Goal: Task Accomplishment & Management: Manage account settings

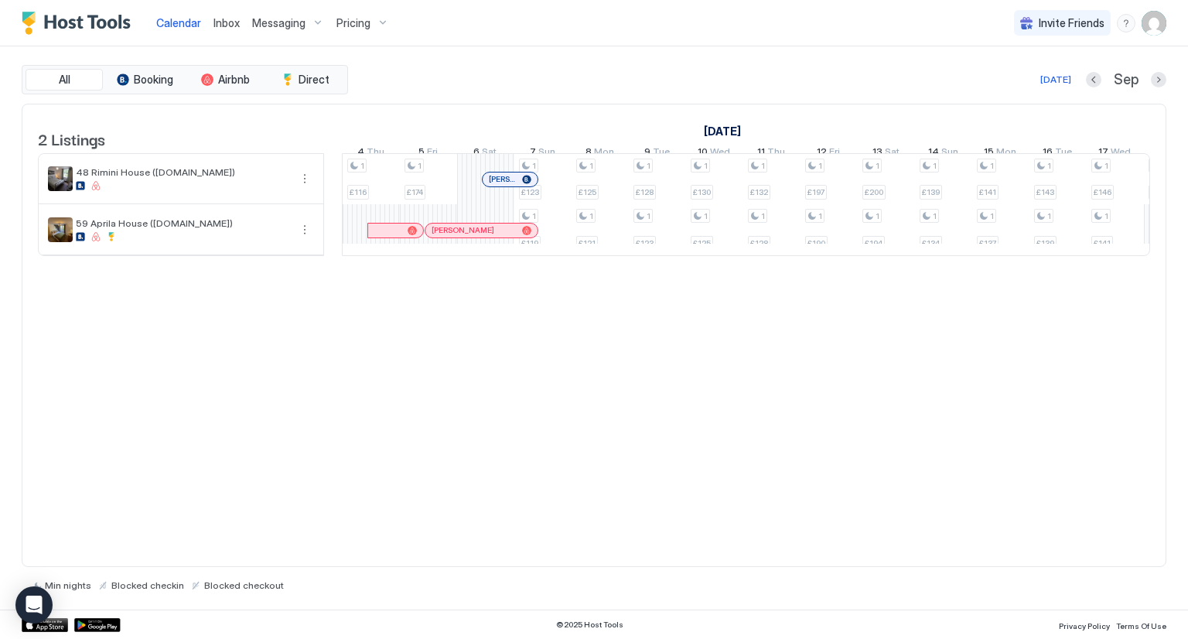
scroll to position [0, 1088]
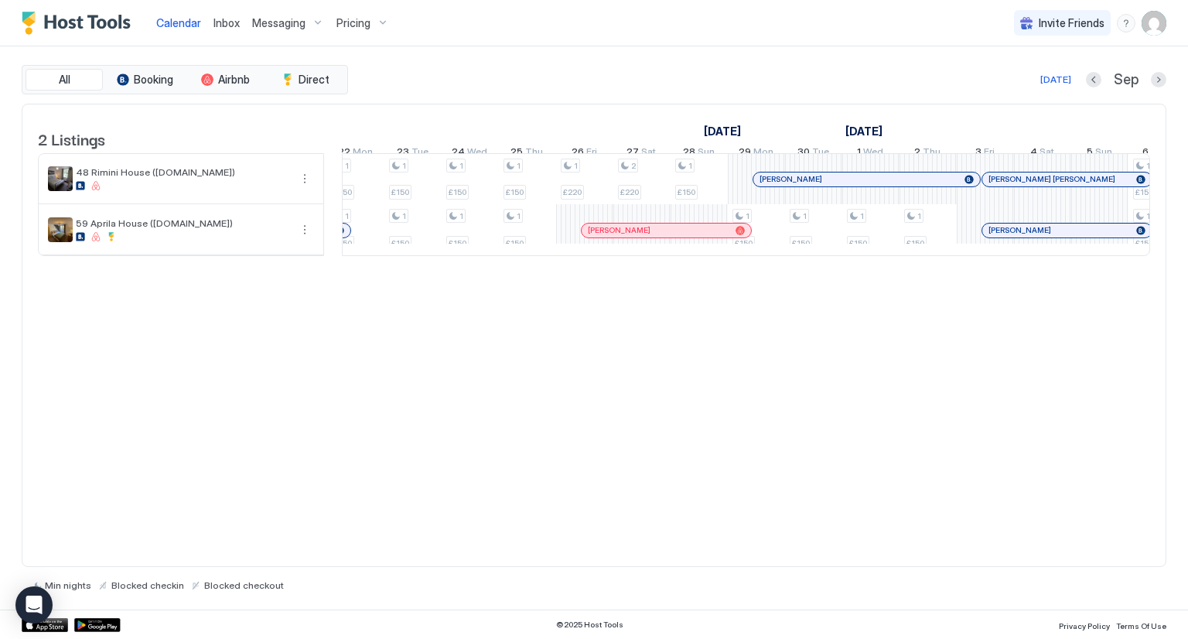
scroll to position [0, 1086]
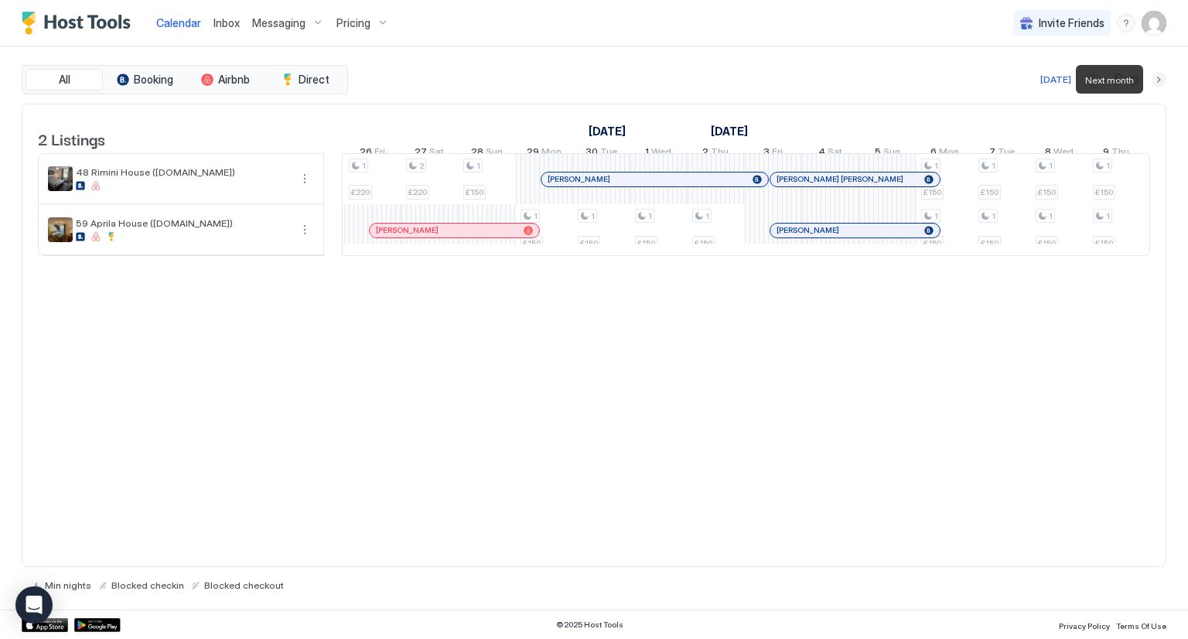
click at [1156, 86] on button "Next month" at bounding box center [1158, 79] width 15 height 15
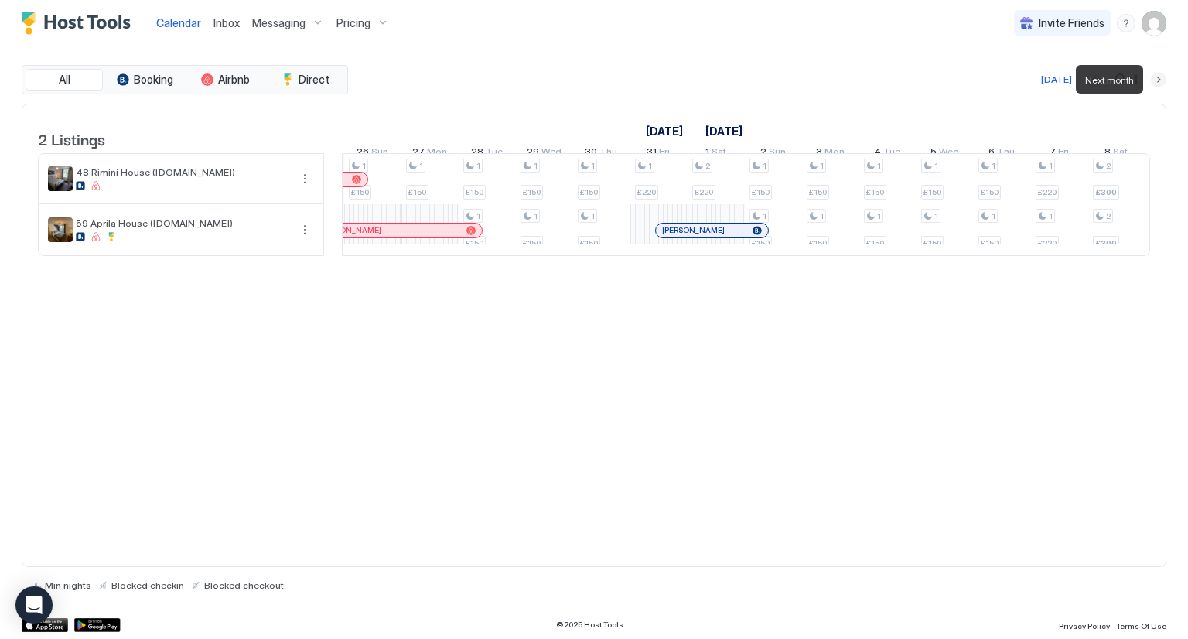
scroll to position [0, 859]
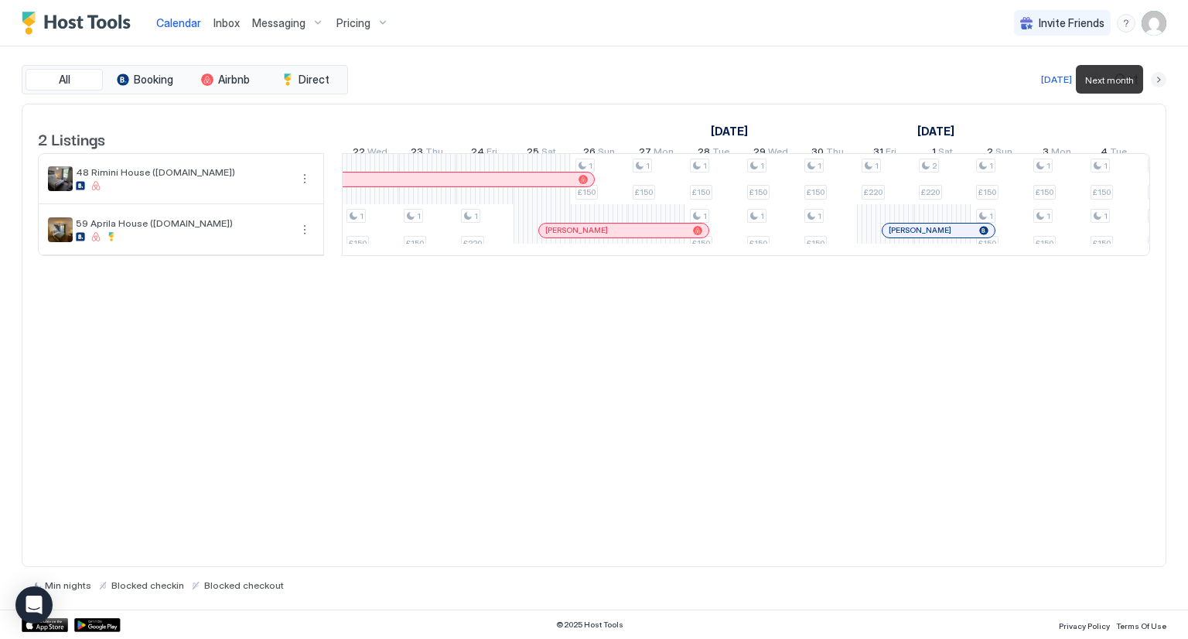
click at [1156, 86] on button "Next month" at bounding box center [1158, 79] width 15 height 15
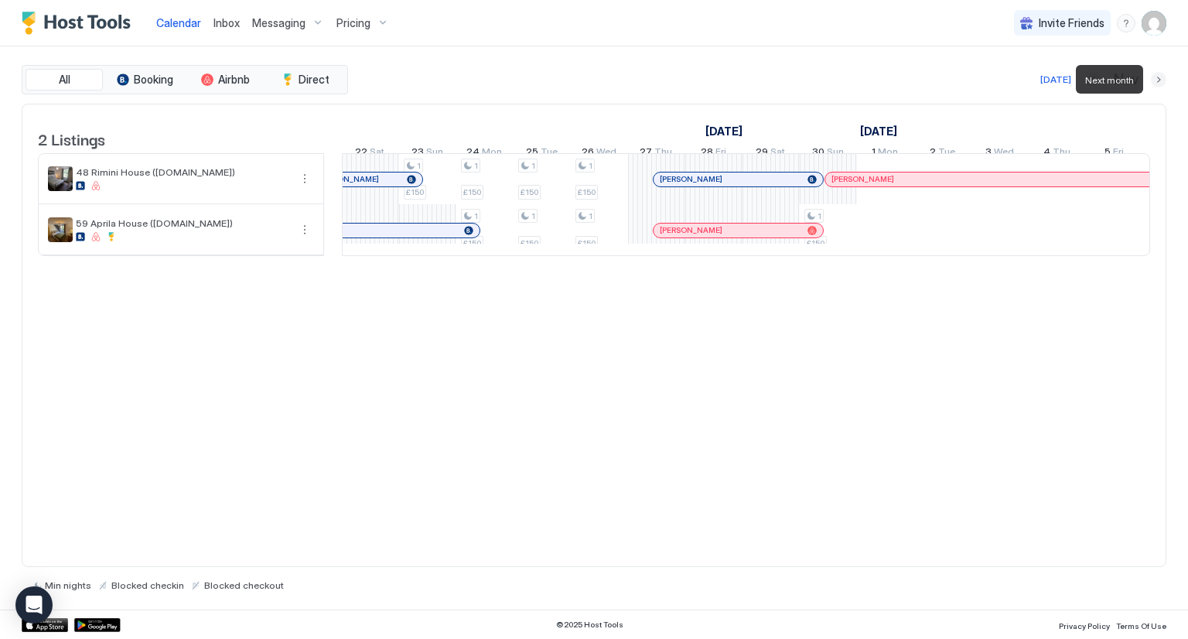
click at [1156, 86] on button "Next month" at bounding box center [1158, 79] width 15 height 15
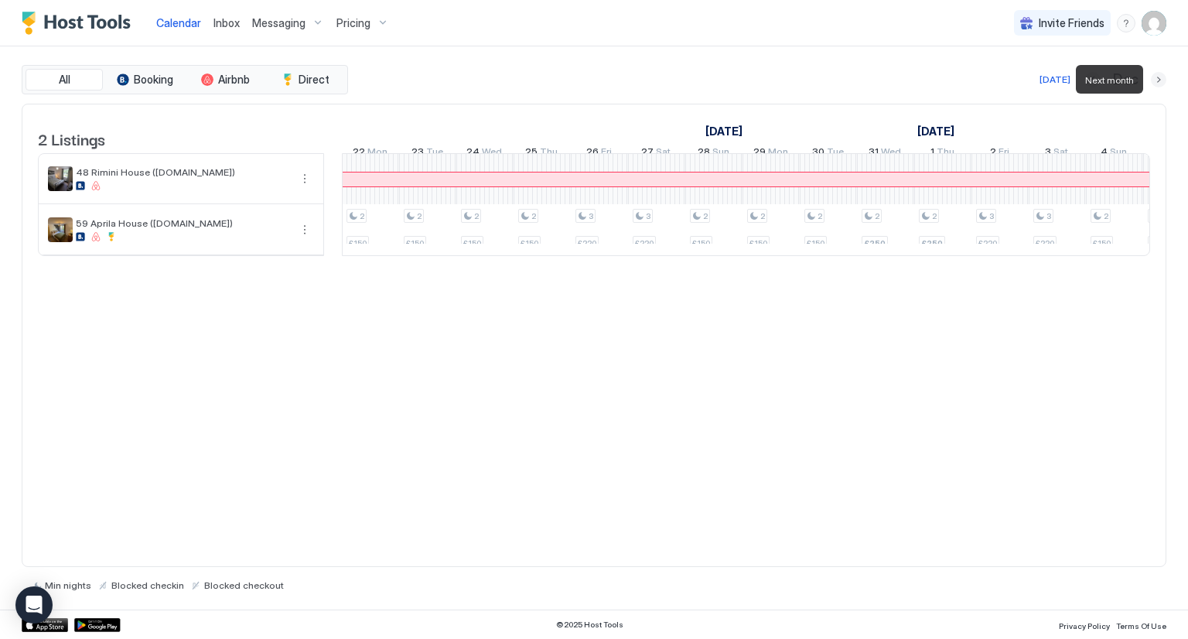
click at [1156, 86] on button "Next month" at bounding box center [1158, 79] width 15 height 15
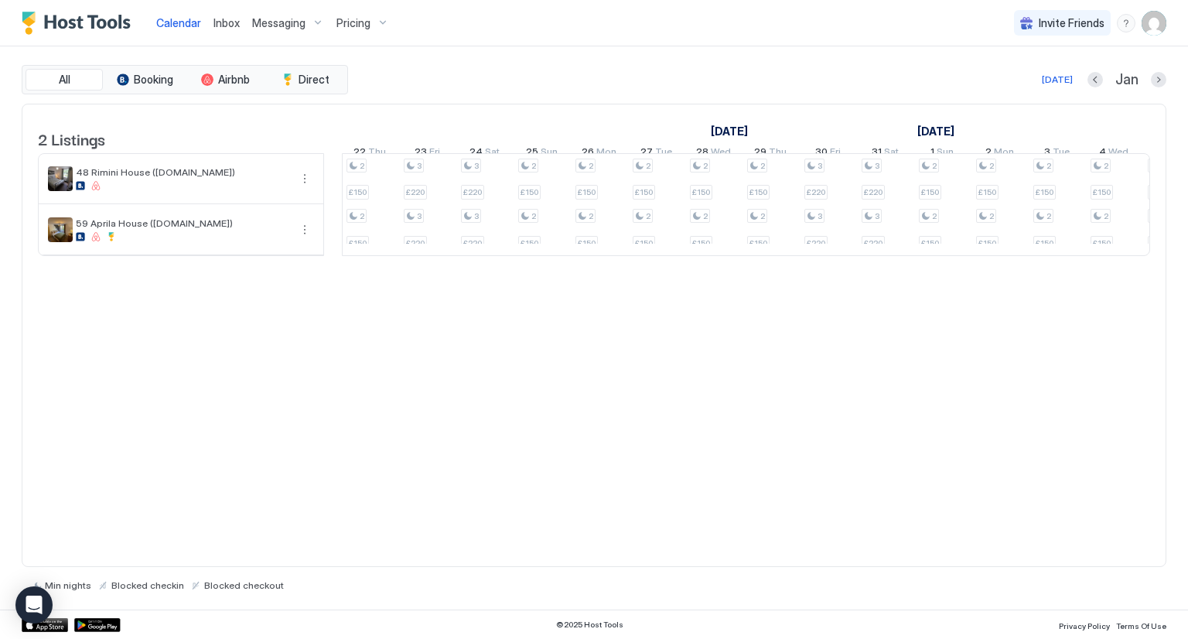
click at [692, 256] on div at bounding box center [746, 256] width 808 height 0
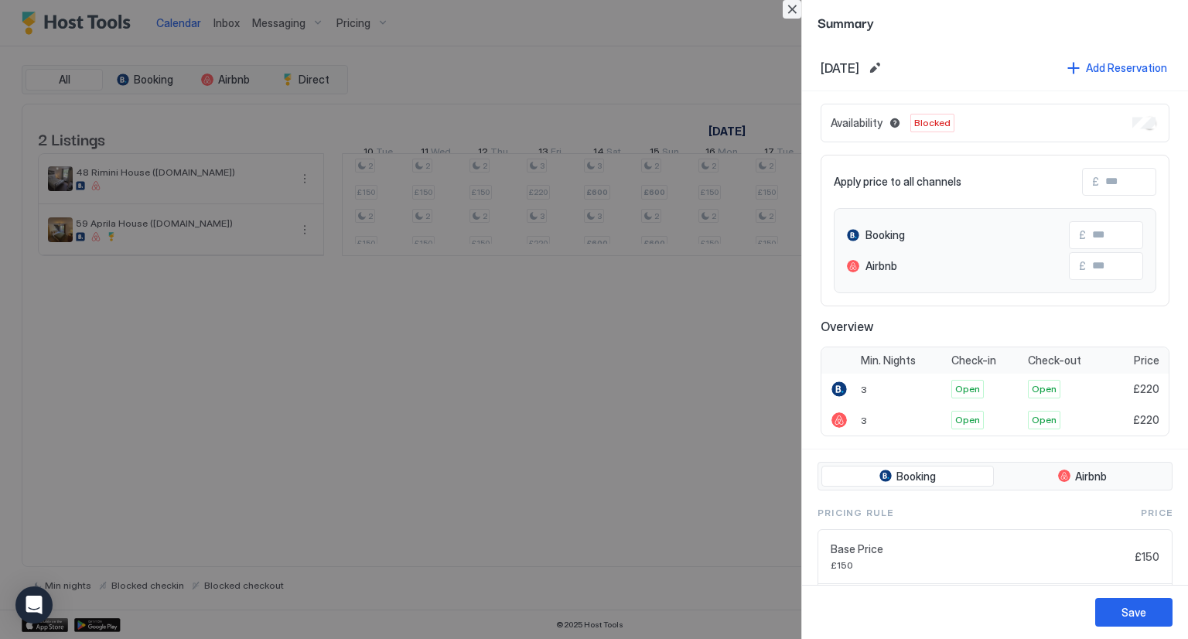
click at [790, 12] on button "Close" at bounding box center [792, 9] width 19 height 19
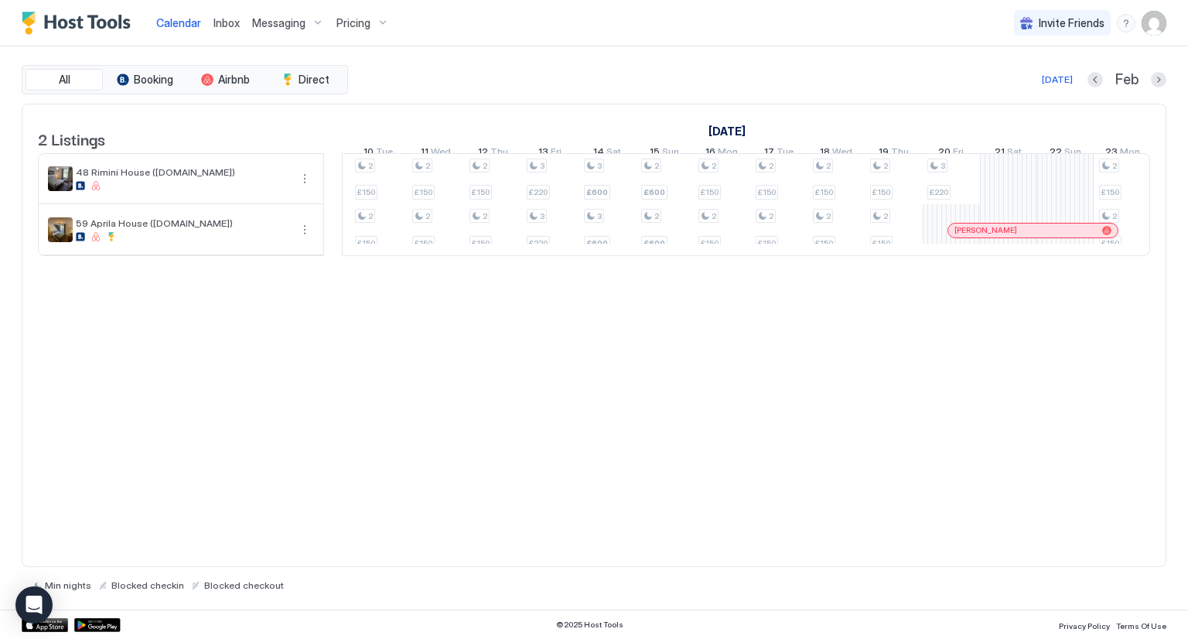
click at [1058, 192] on div "Summary" at bounding box center [594, 319] width 1188 height 639
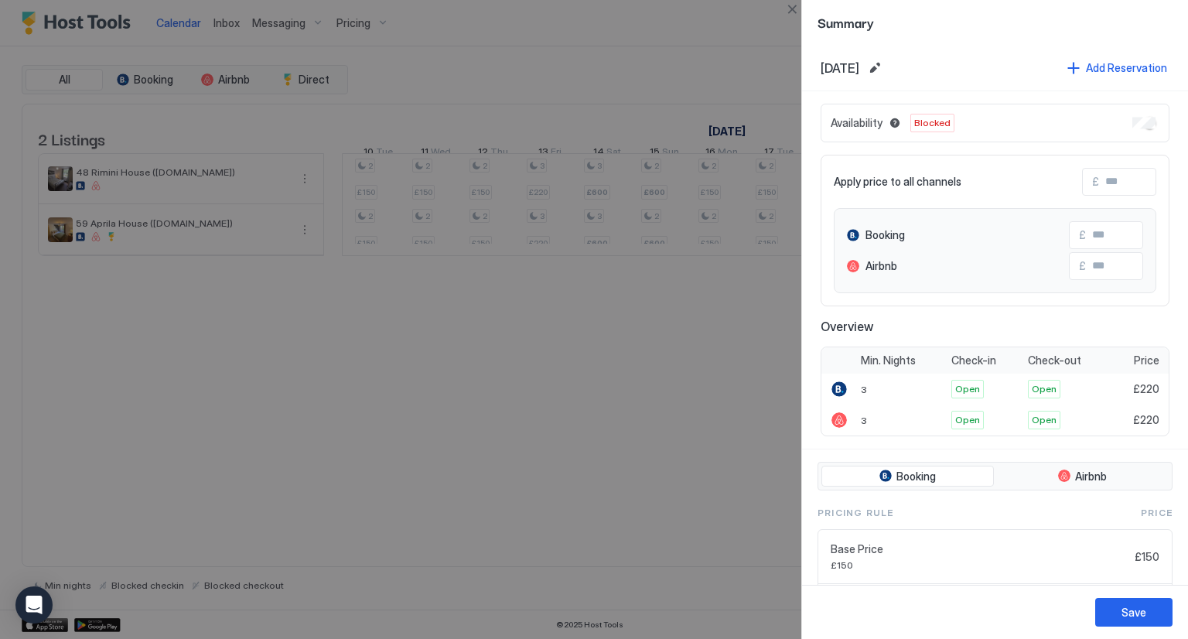
click at [1116, 189] on input "Input Field" at bounding box center [1161, 182] width 124 height 26
type input "*"
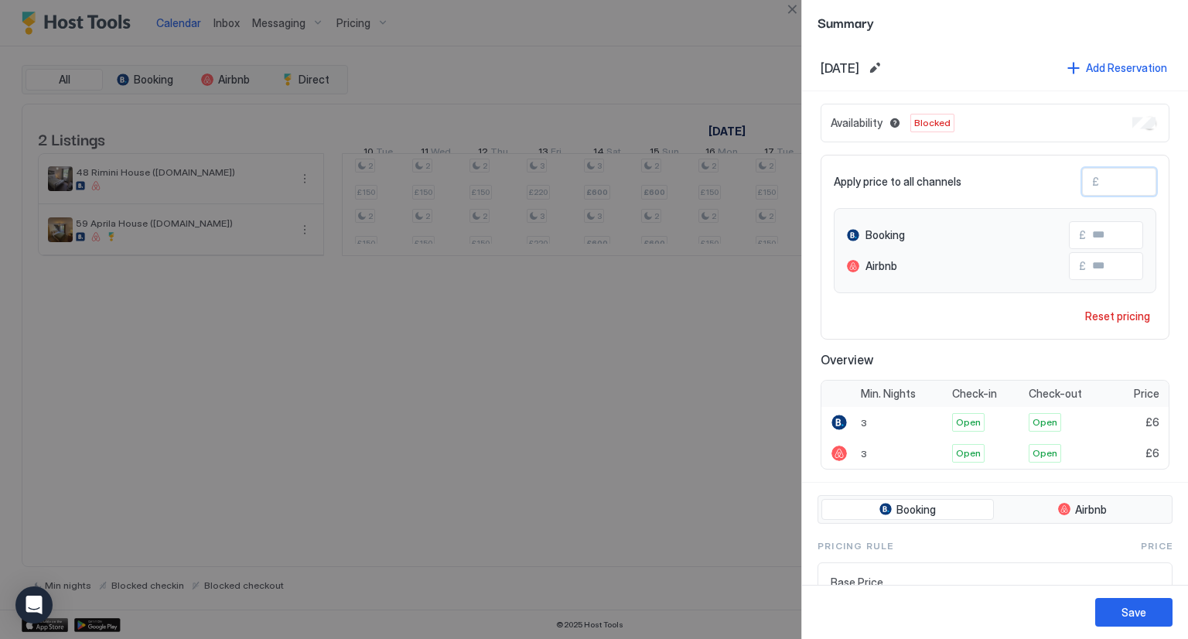
type input "**"
type input "***"
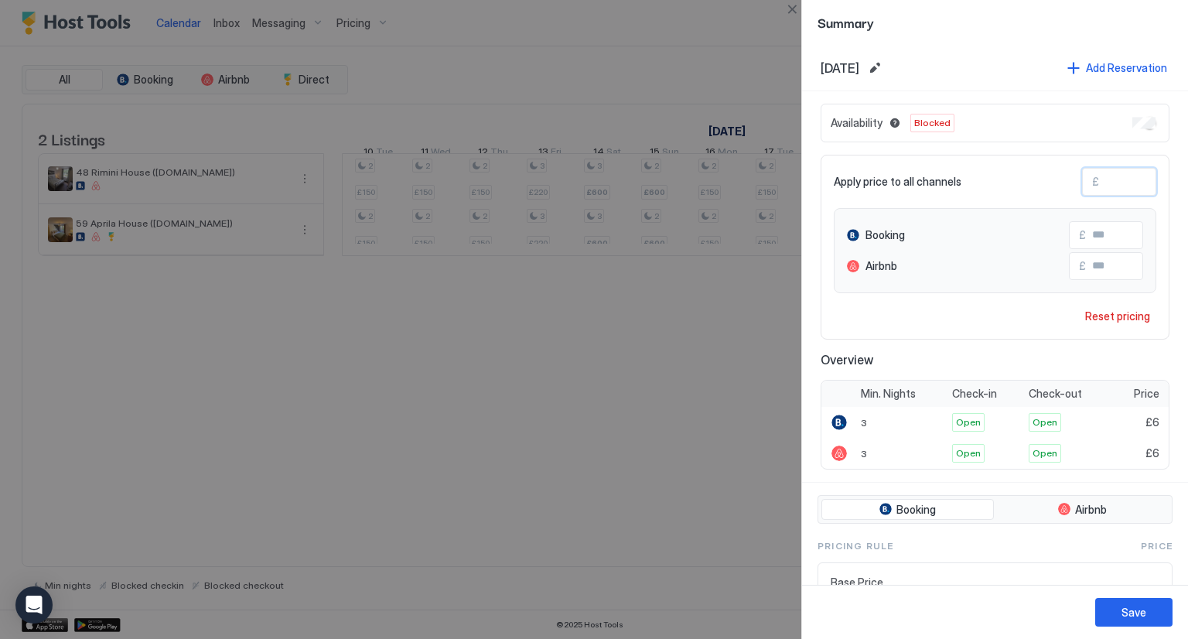
type input "***"
click at [1128, 619] on div "Save" at bounding box center [1133, 612] width 25 height 16
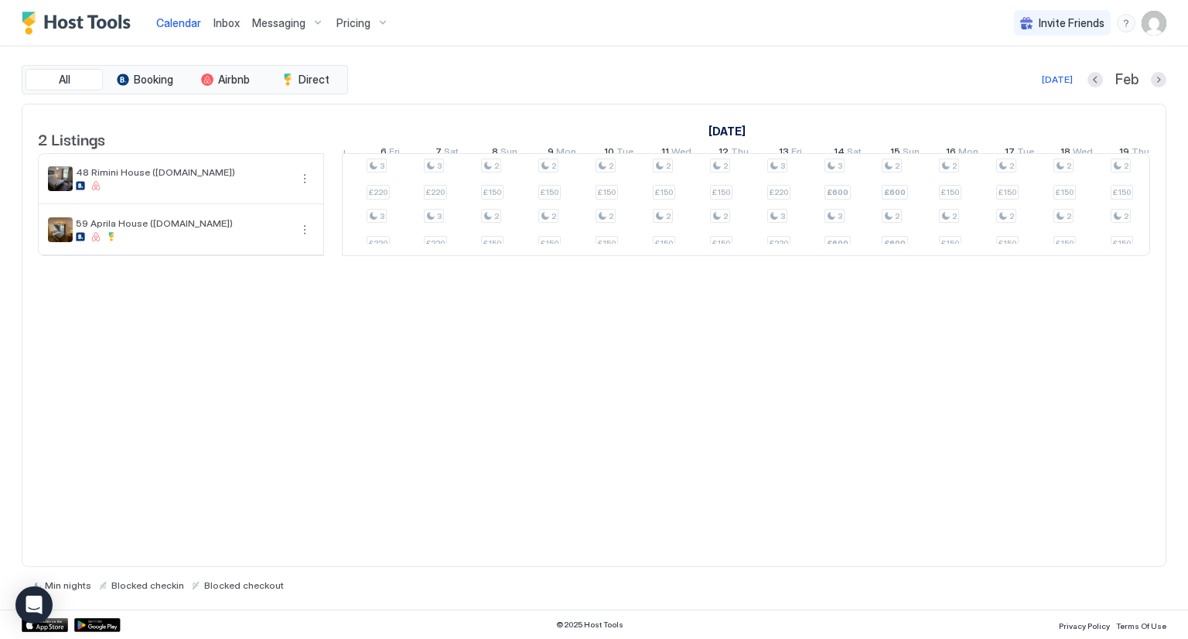
scroll to position [0, 1982]
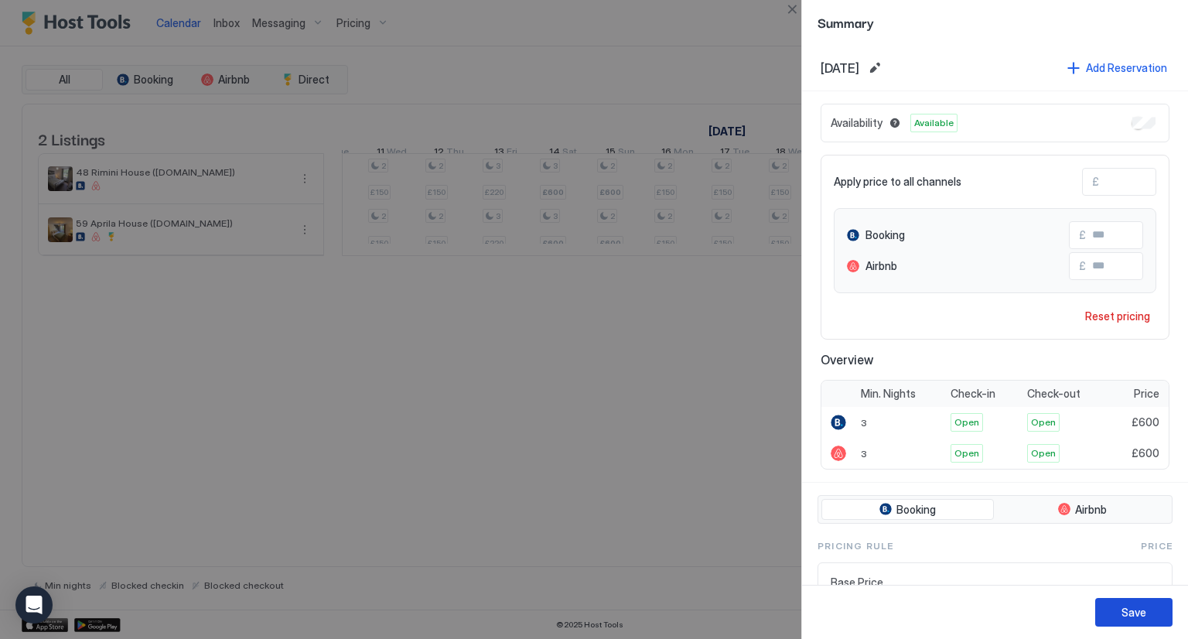
click at [1143, 612] on div "Save" at bounding box center [1133, 612] width 25 height 16
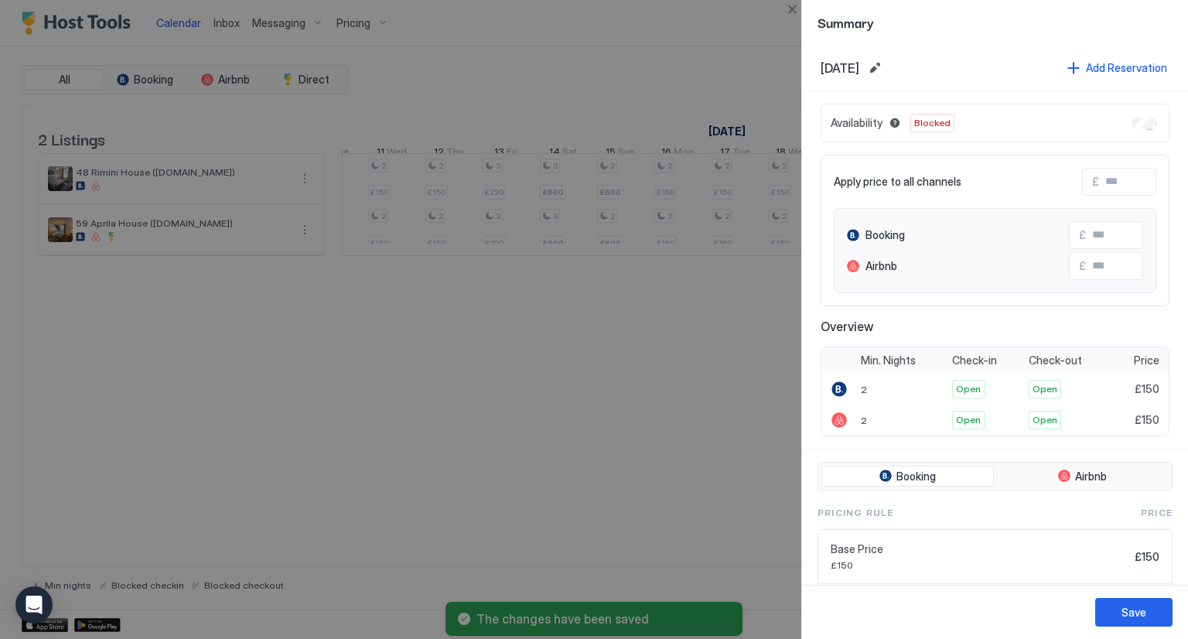
click at [1060, 191] on div "Apply price to all channels £" at bounding box center [995, 182] width 322 height 28
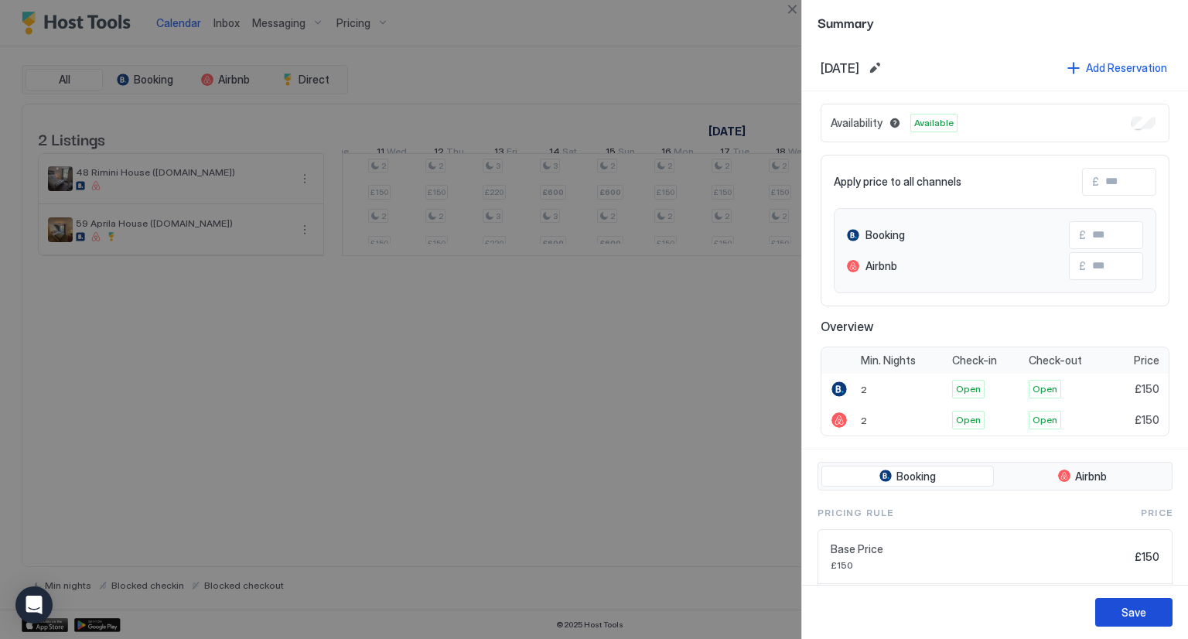
click at [1148, 607] on button "Save" at bounding box center [1133, 612] width 77 height 29
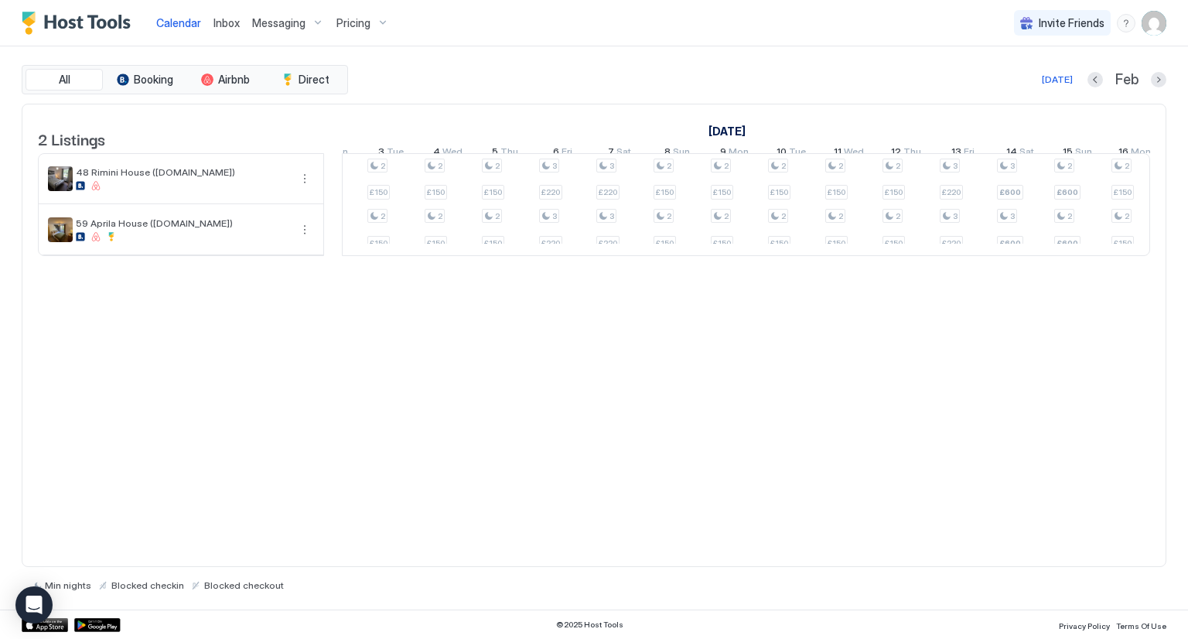
scroll to position [0, 1098]
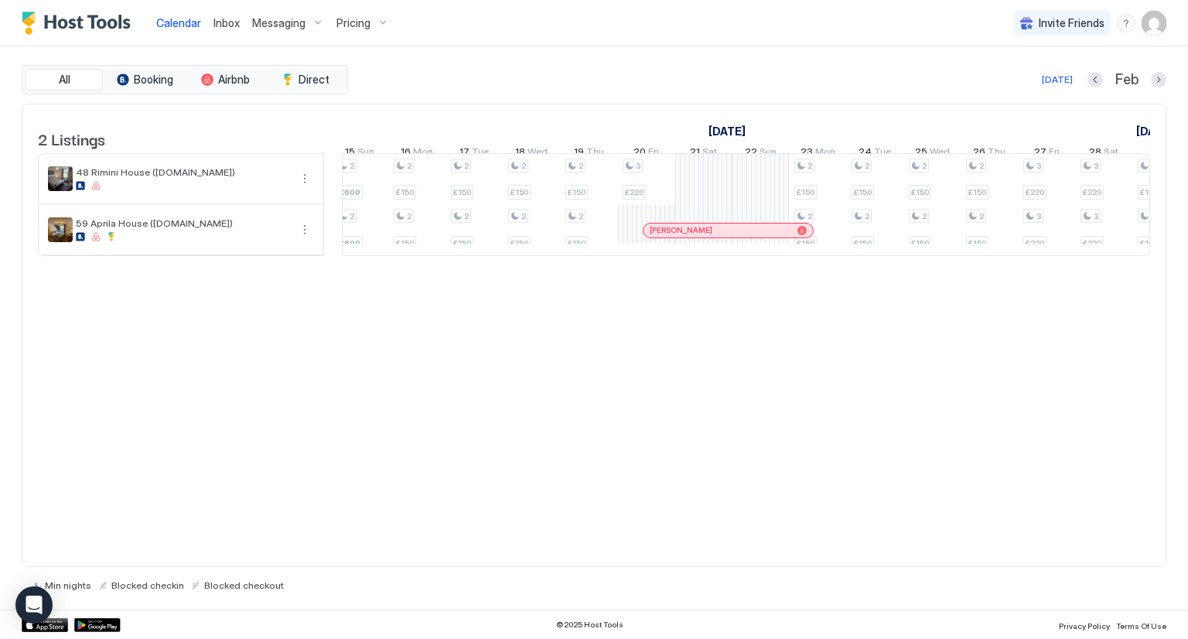
click at [935, 272] on div "2 Listings [DATE] [DATE] [DATE] 27 Tue 28 Wed 29 Thu 30 Fri 31 Sat 1 Sun 2 Mon …" at bounding box center [593, 188] width 1143 height 168
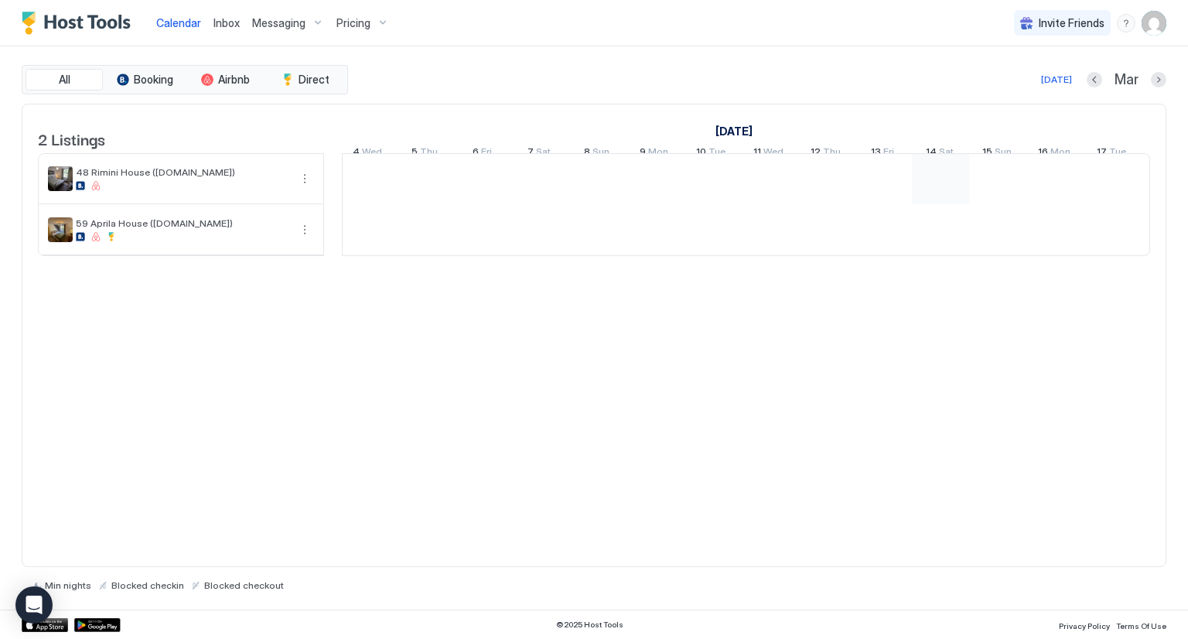
click at [939, 199] on div at bounding box center [940, 179] width 57 height 50
click at [981, 198] on div at bounding box center [997, 179] width 57 height 50
click at [953, 196] on div at bounding box center [940, 179] width 57 height 50
click at [824, 196] on div at bounding box center [818, 179] width 57 height 50
click at [865, 191] on div at bounding box center [876, 179] width 57 height 50
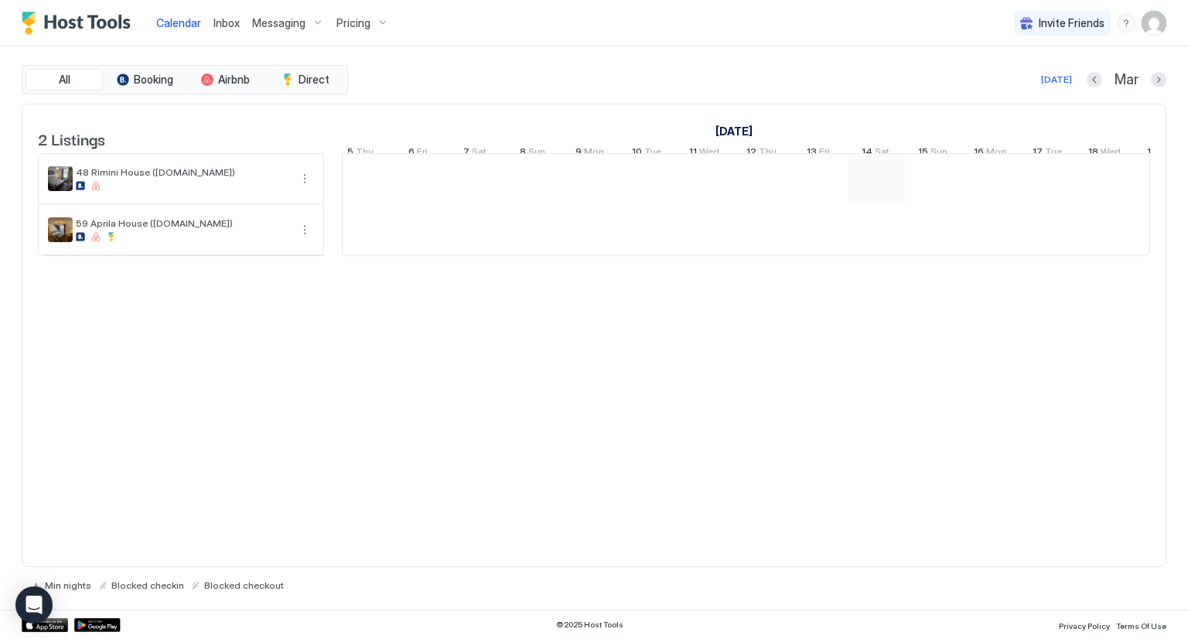
click at [865, 191] on div at bounding box center [876, 179] width 57 height 50
click at [1080, 200] on div at bounding box center [1079, 179] width 57 height 50
click at [350, 26] on span "Pricing" at bounding box center [353, 23] width 34 height 14
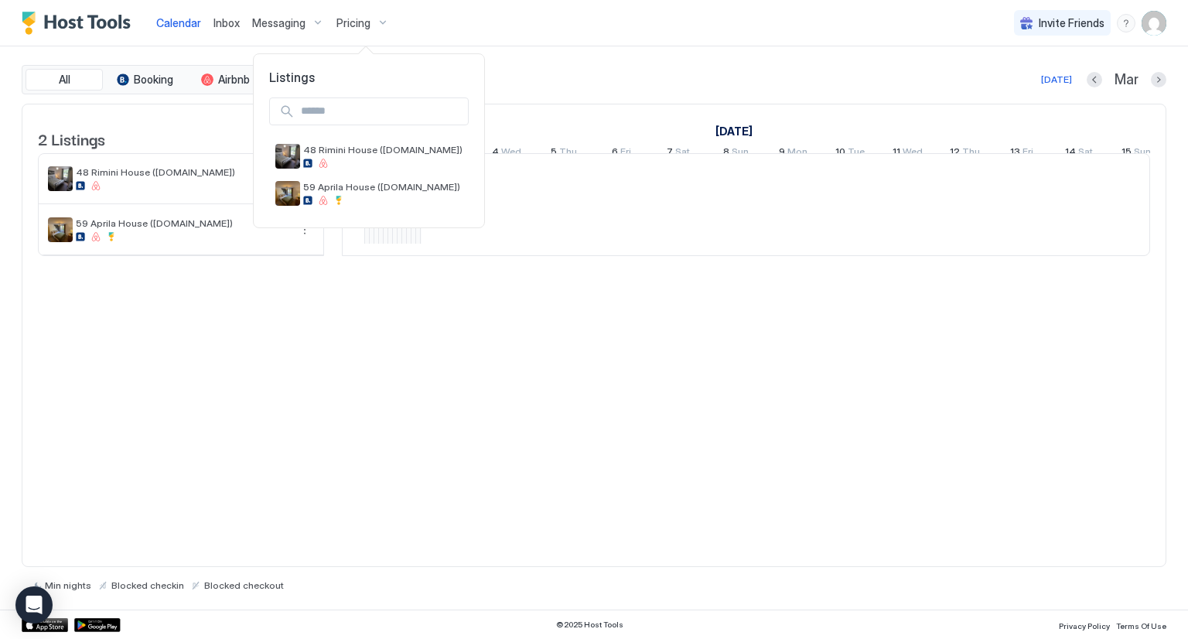
click at [350, 26] on div at bounding box center [594, 319] width 1188 height 639
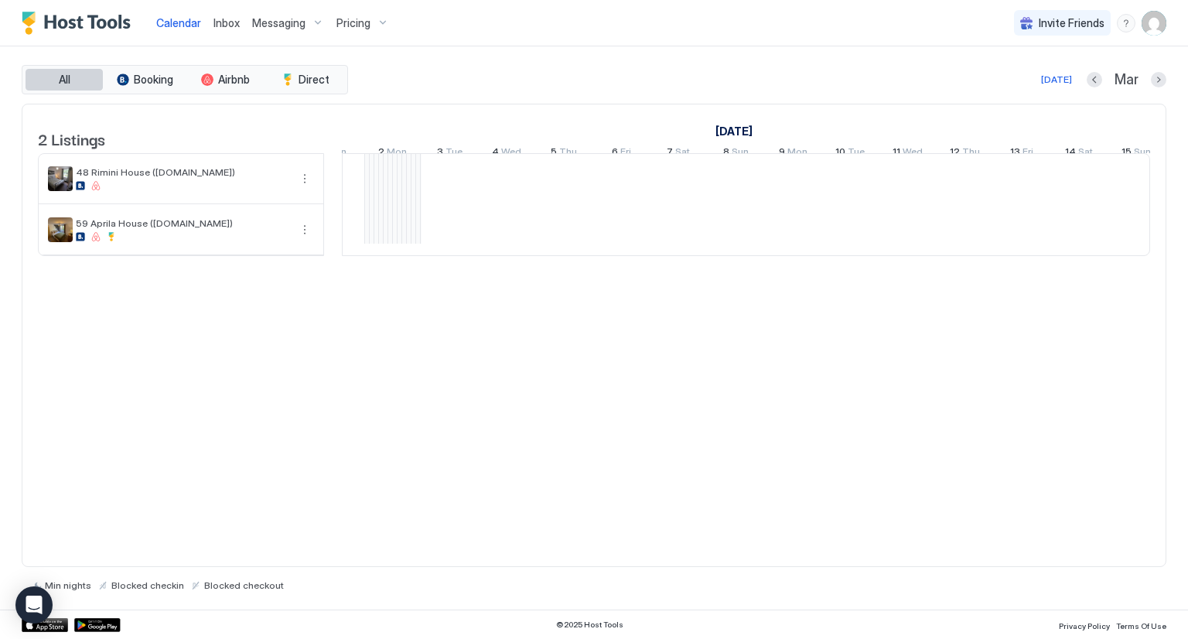
click at [65, 78] on span "All" at bounding box center [65, 80] width 12 height 14
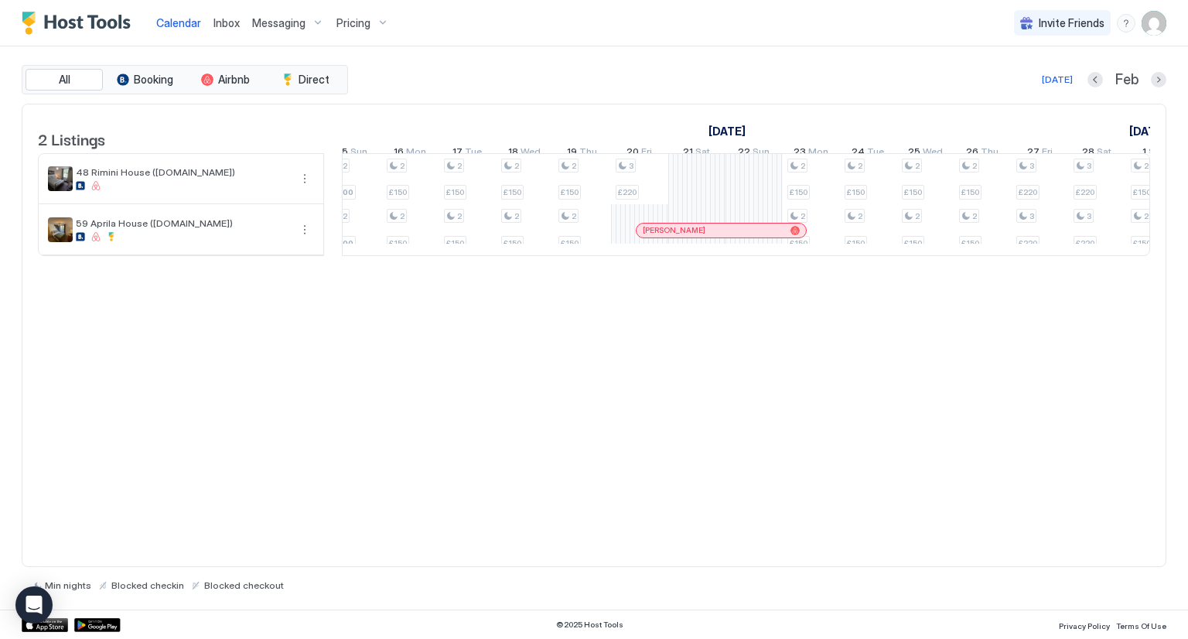
scroll to position [0, 398]
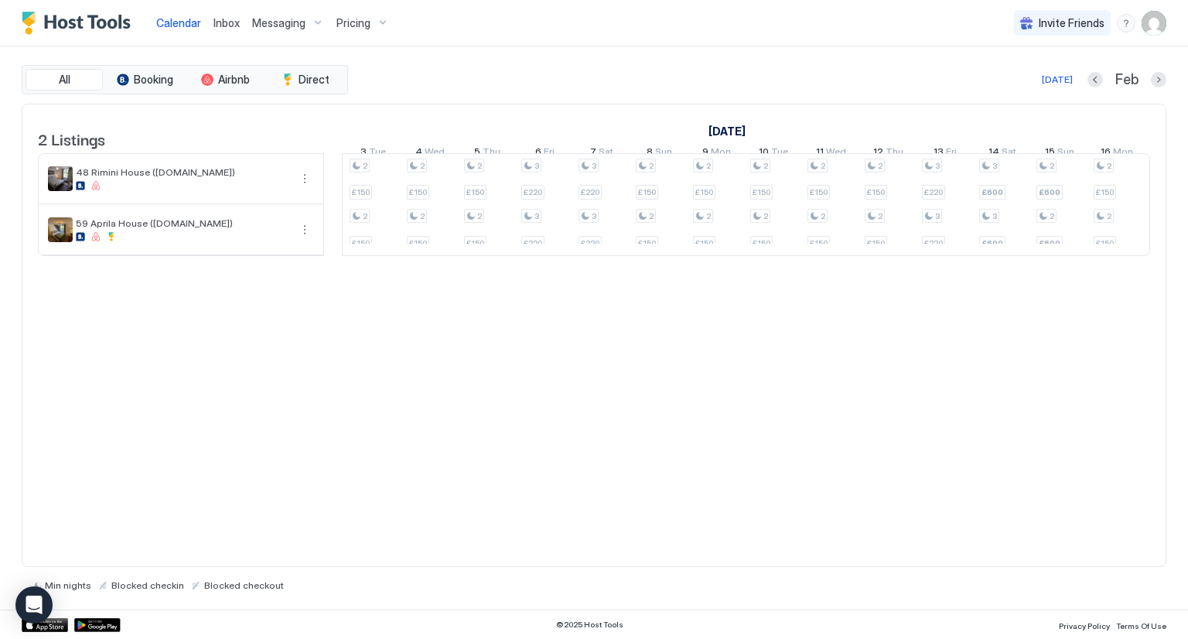
click at [384, 256] on div at bounding box center [746, 256] width 808 height 0
click at [1097, 83] on button "Previous month" at bounding box center [1094, 79] width 15 height 15
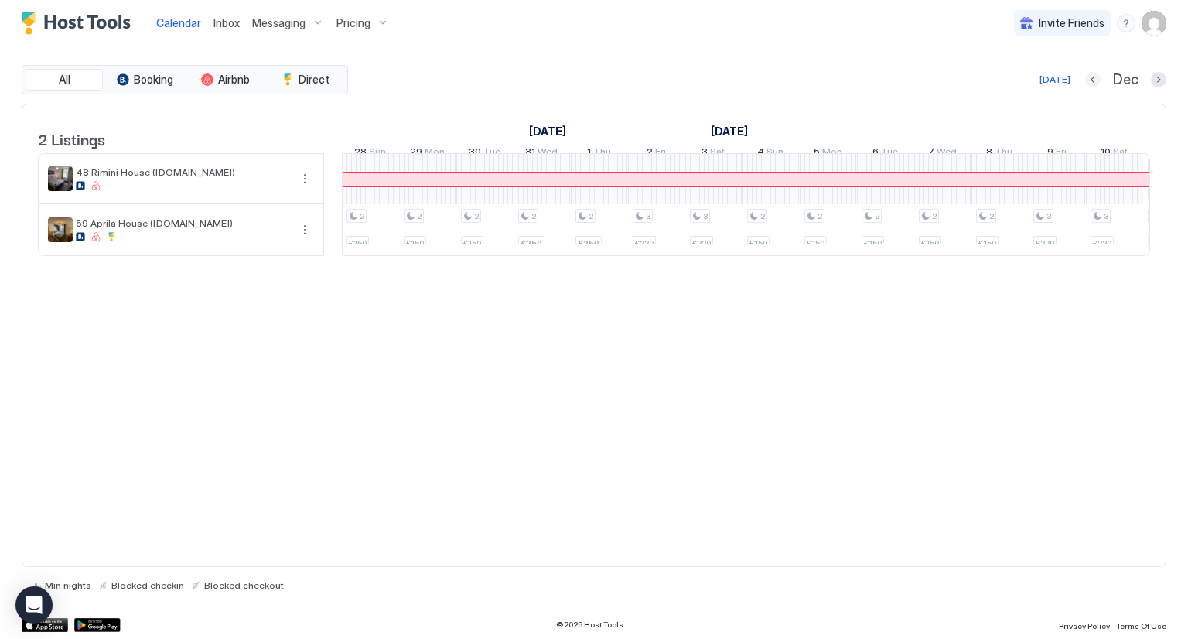
scroll to position [0, 859]
click at [1097, 83] on button "Previous month" at bounding box center [1092, 79] width 15 height 15
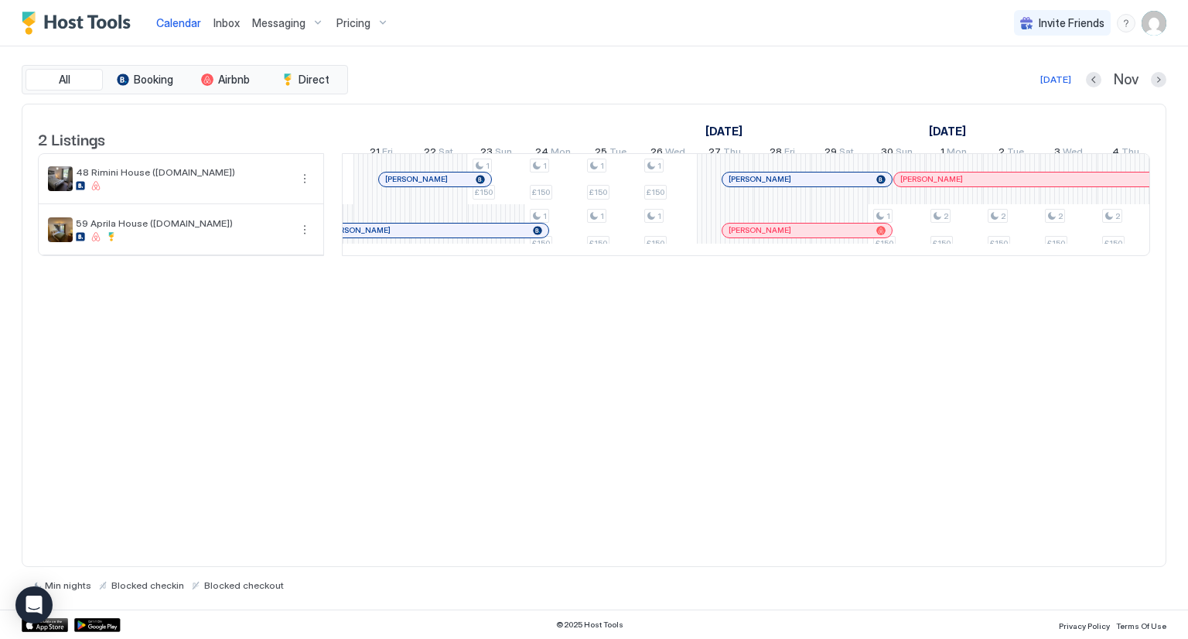
scroll to position [0, 766]
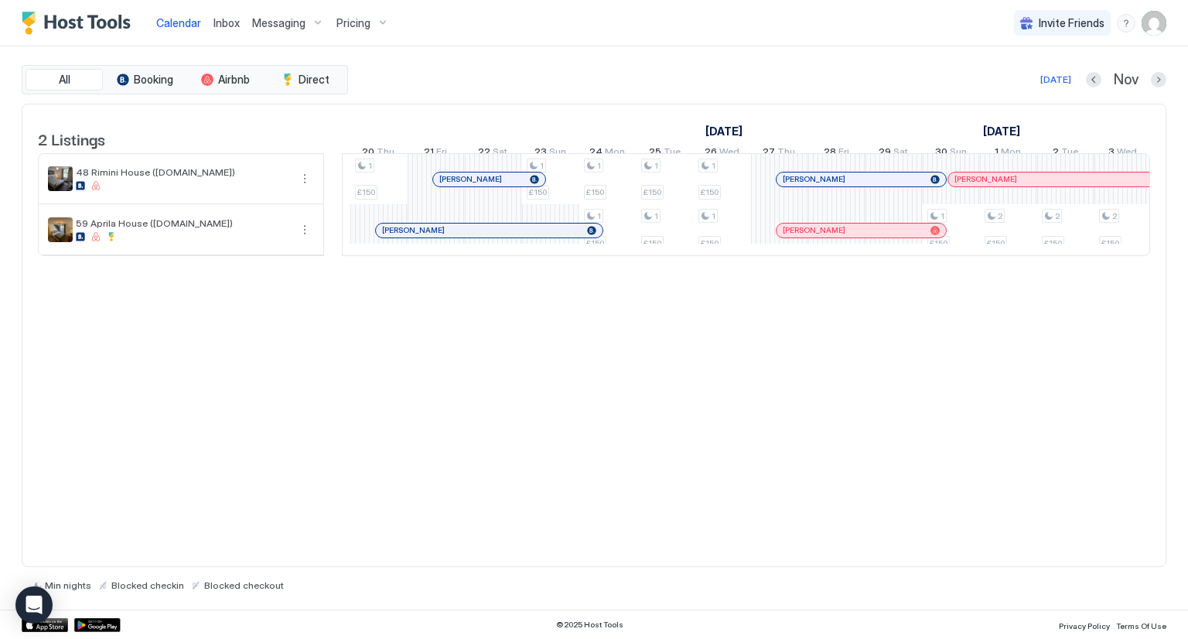
click at [483, 186] on div at bounding box center [484, 179] width 12 height 12
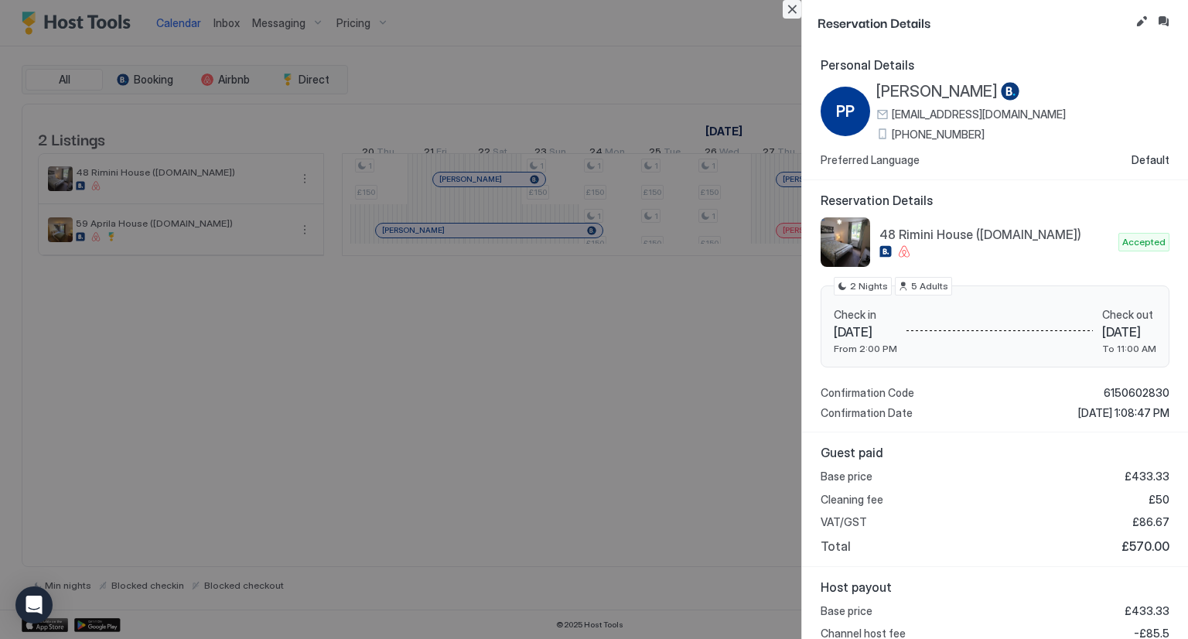
click at [793, 13] on button "Close" at bounding box center [792, 9] width 19 height 19
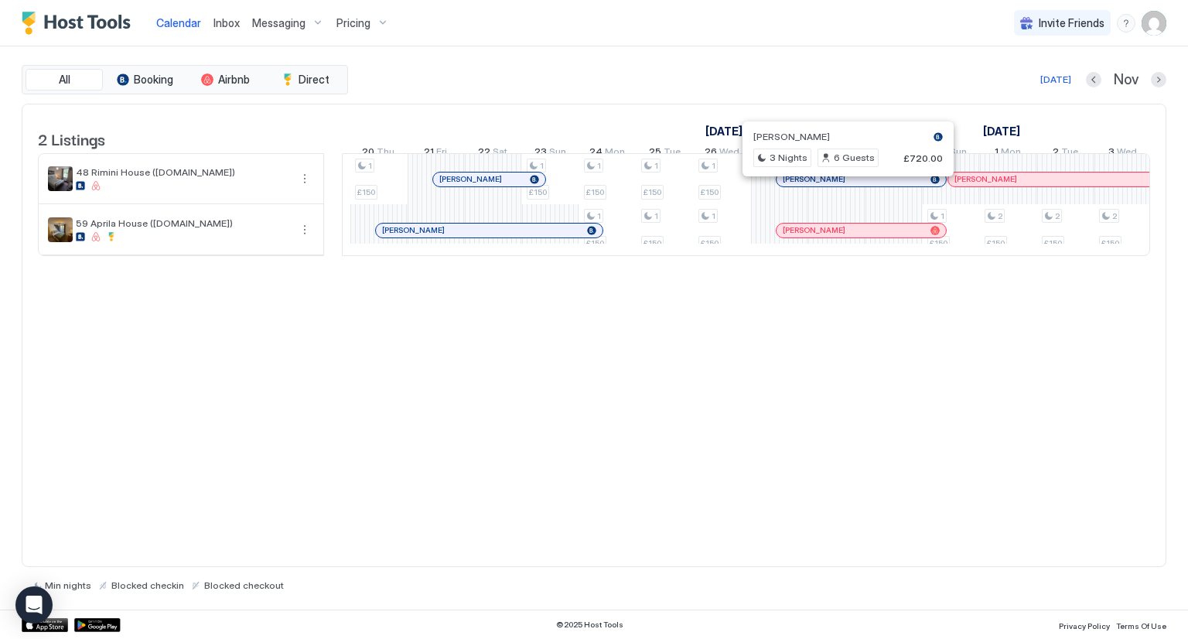
click at [841, 186] on div at bounding box center [842, 179] width 12 height 12
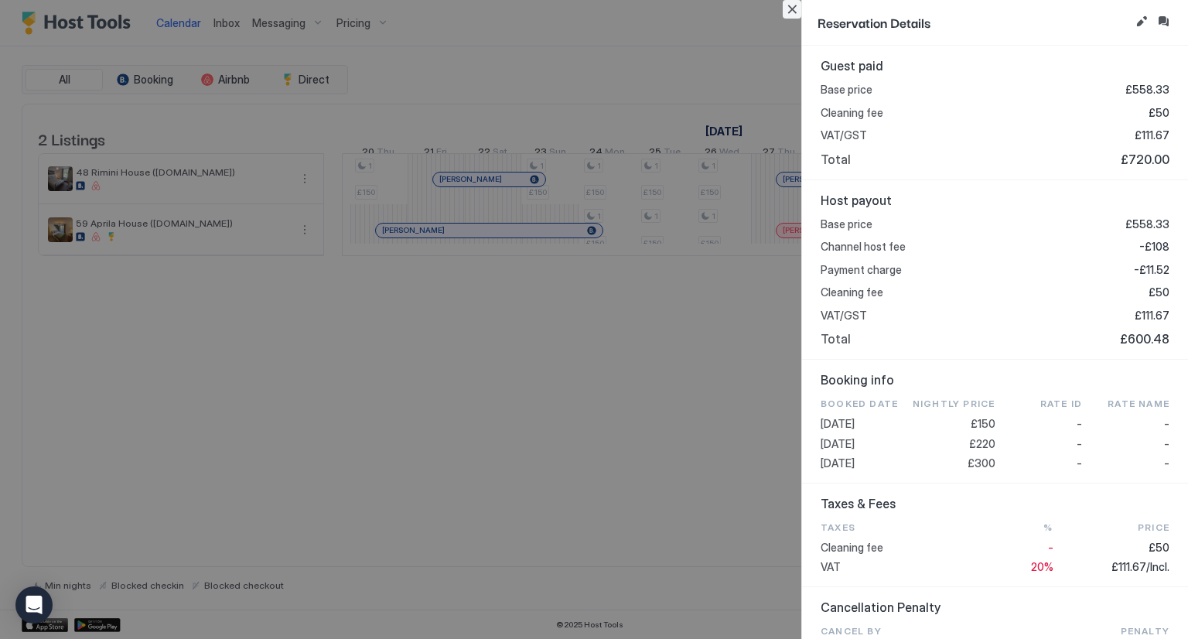
click at [790, 7] on button "Close" at bounding box center [792, 9] width 19 height 19
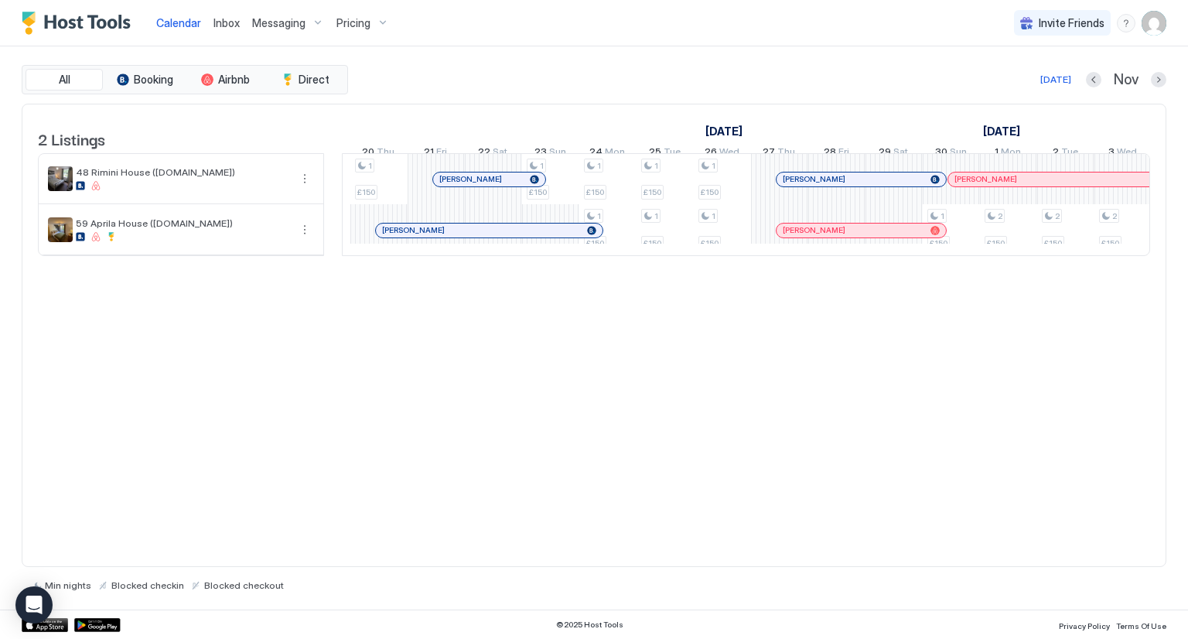
click at [844, 237] on div at bounding box center [844, 230] width 12 height 12
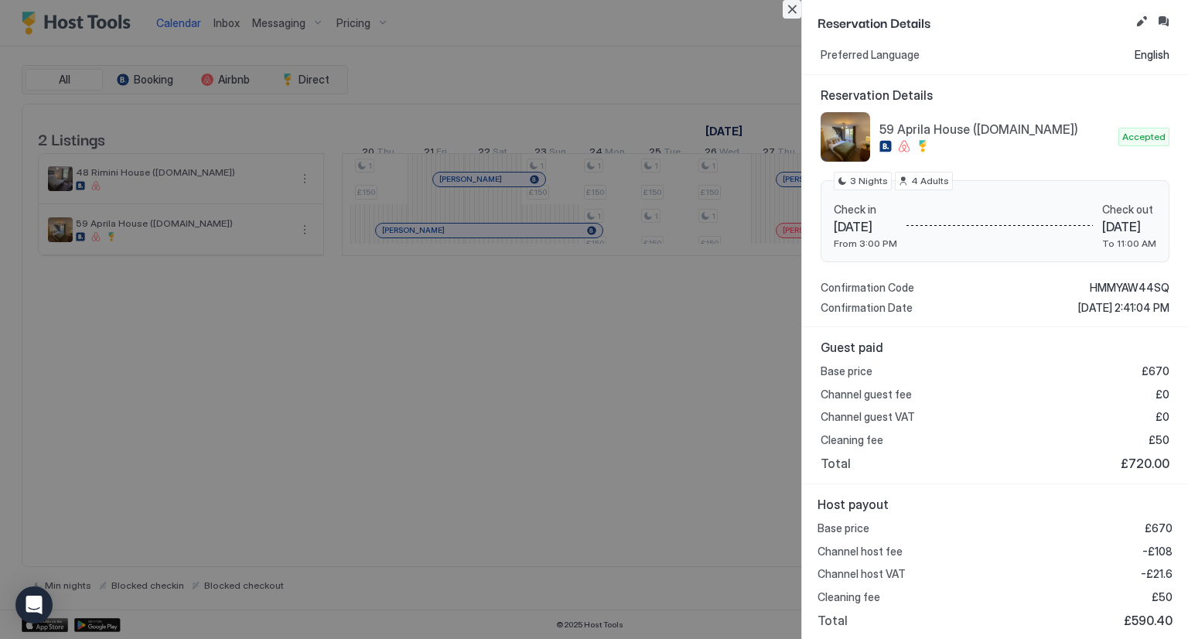
click at [794, 13] on button "Close" at bounding box center [792, 9] width 19 height 19
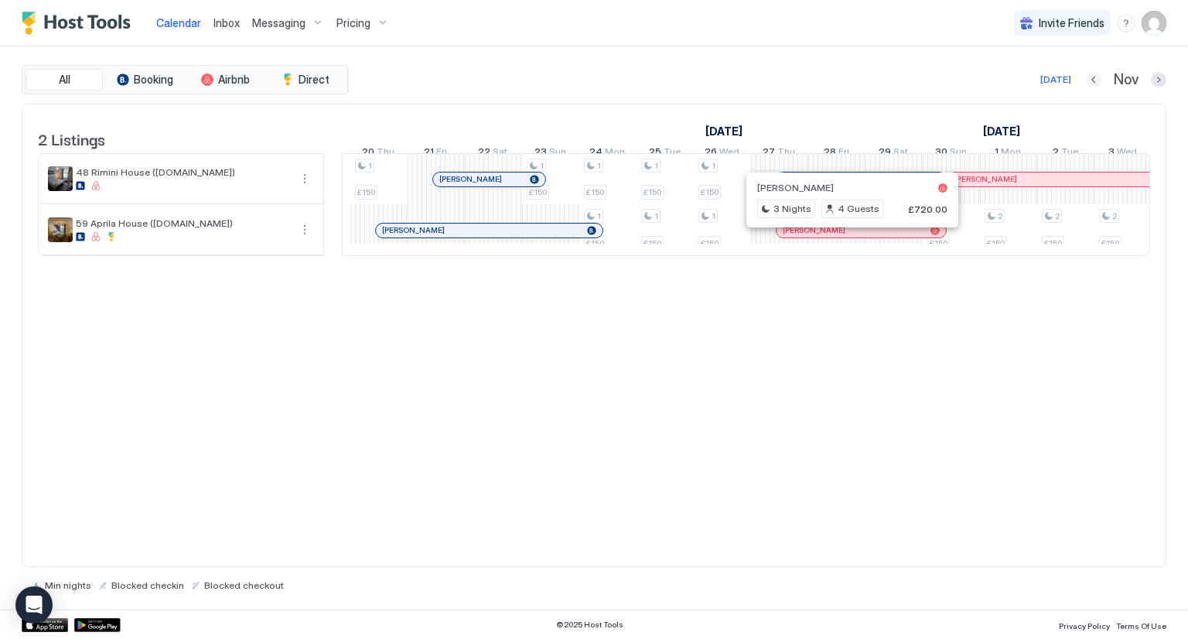
click at [1087, 77] on button "Previous month" at bounding box center [1093, 79] width 15 height 15
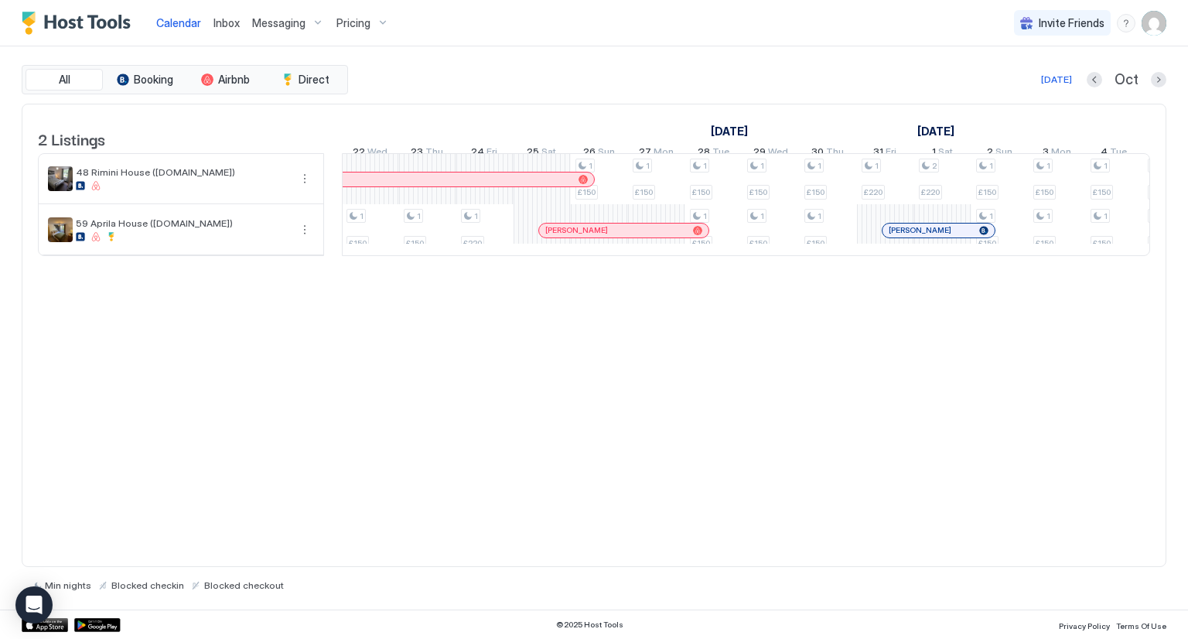
click at [1087, 77] on div "[DATE] Oct" at bounding box center [758, 79] width 815 height 19
click at [1098, 77] on button "Previous month" at bounding box center [1094, 79] width 15 height 15
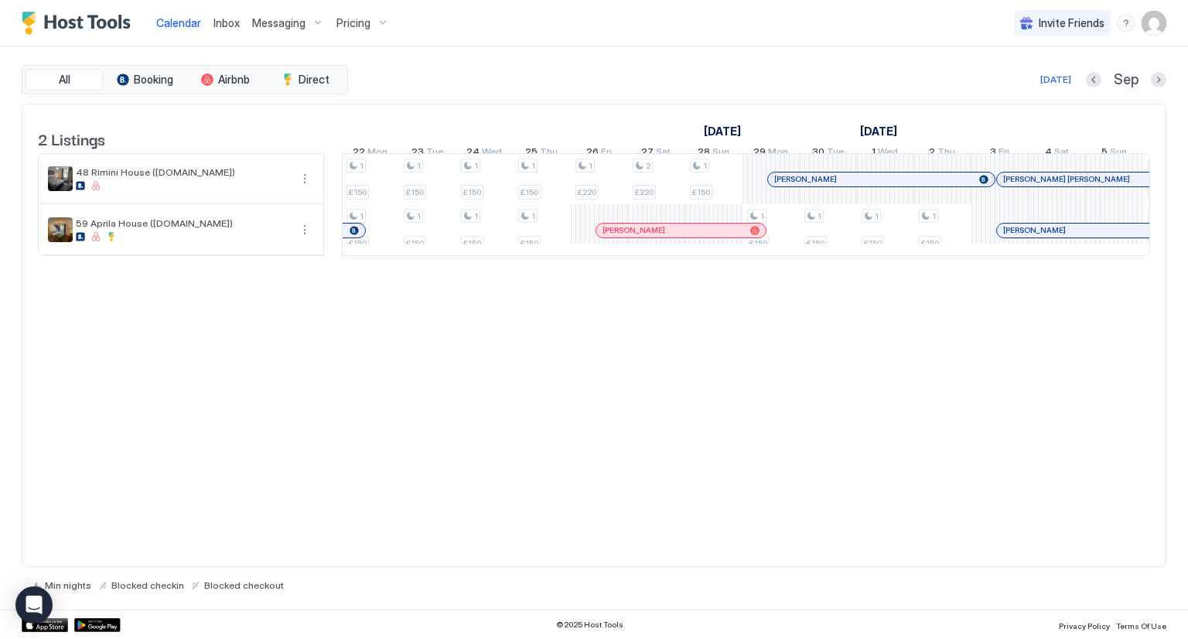
scroll to position [0, 790]
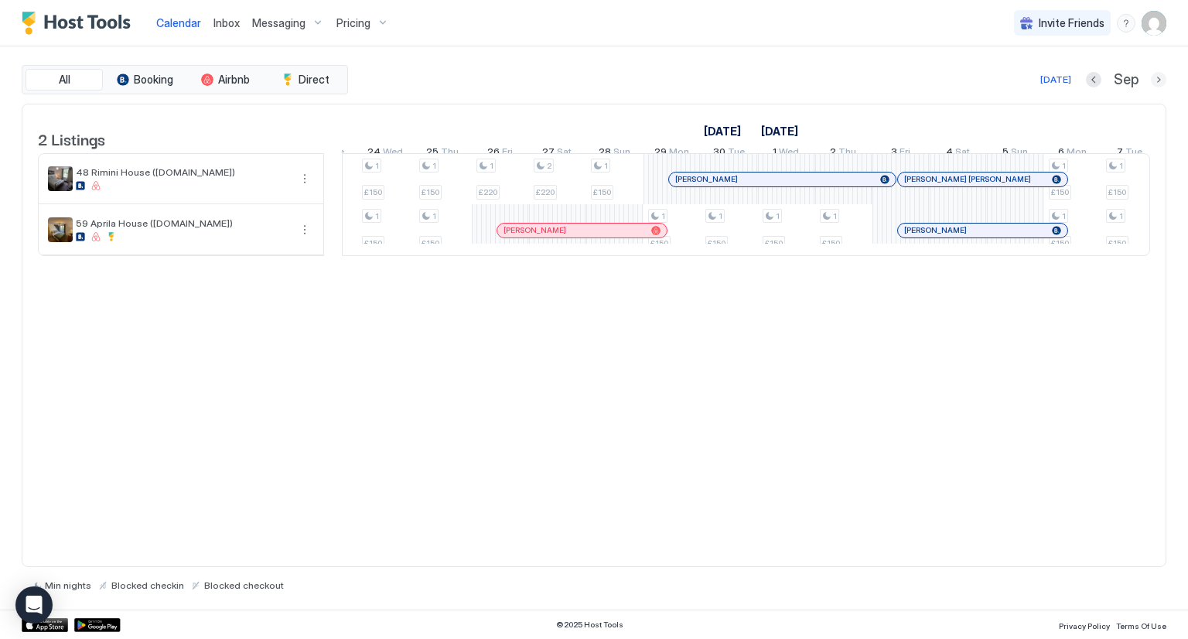
click at [1155, 84] on button "Next month" at bounding box center [1158, 79] width 15 height 15
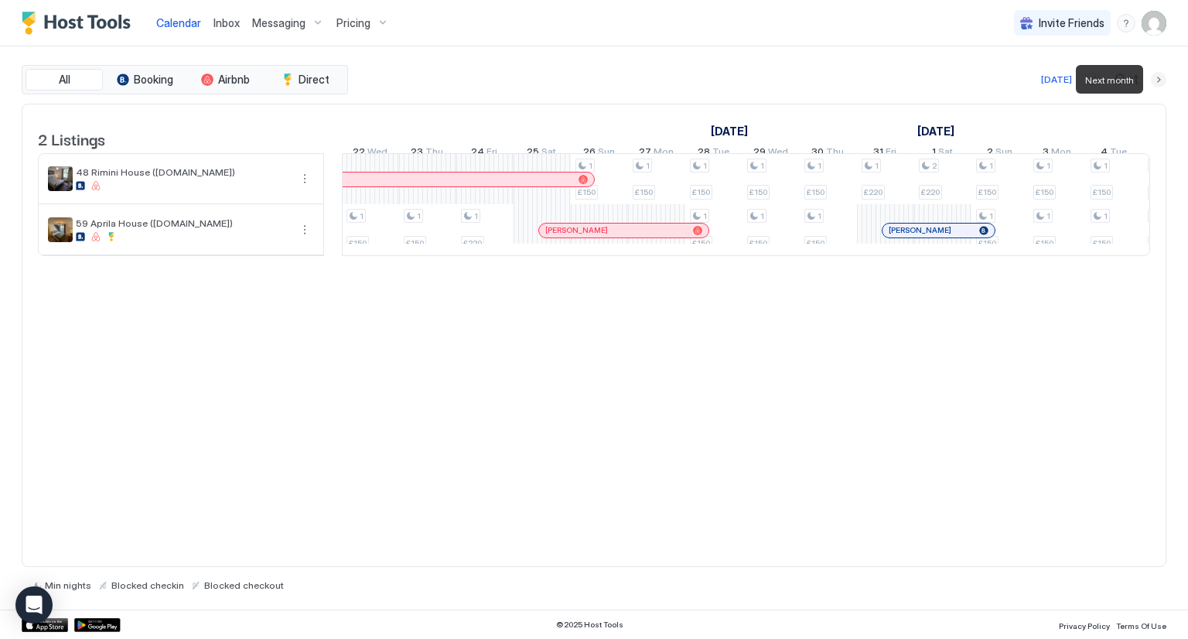
click at [1160, 84] on button "Next month" at bounding box center [1158, 79] width 15 height 15
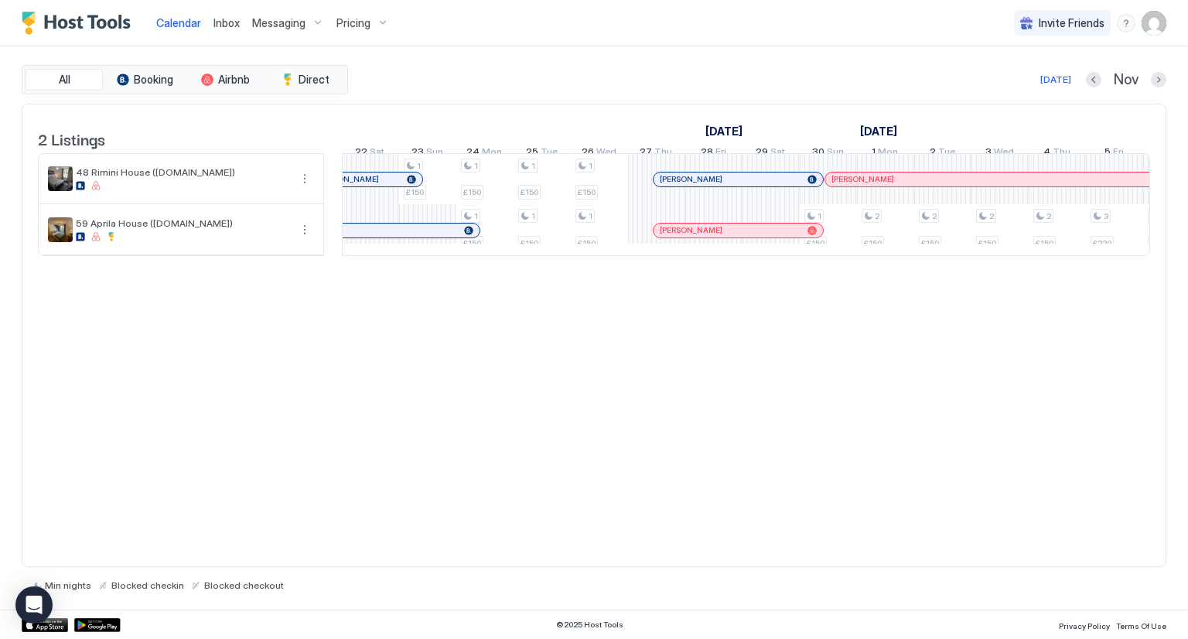
click at [1146, 272] on div "2 Listings [DATE] [DATE] 7 Fri 8 Sat 9 Sun 10 Mon 11 Tue 12 Wed 13 Thu 14 Fri 1…" at bounding box center [593, 188] width 1143 height 168
click at [1142, 256] on div at bounding box center [746, 256] width 808 height 0
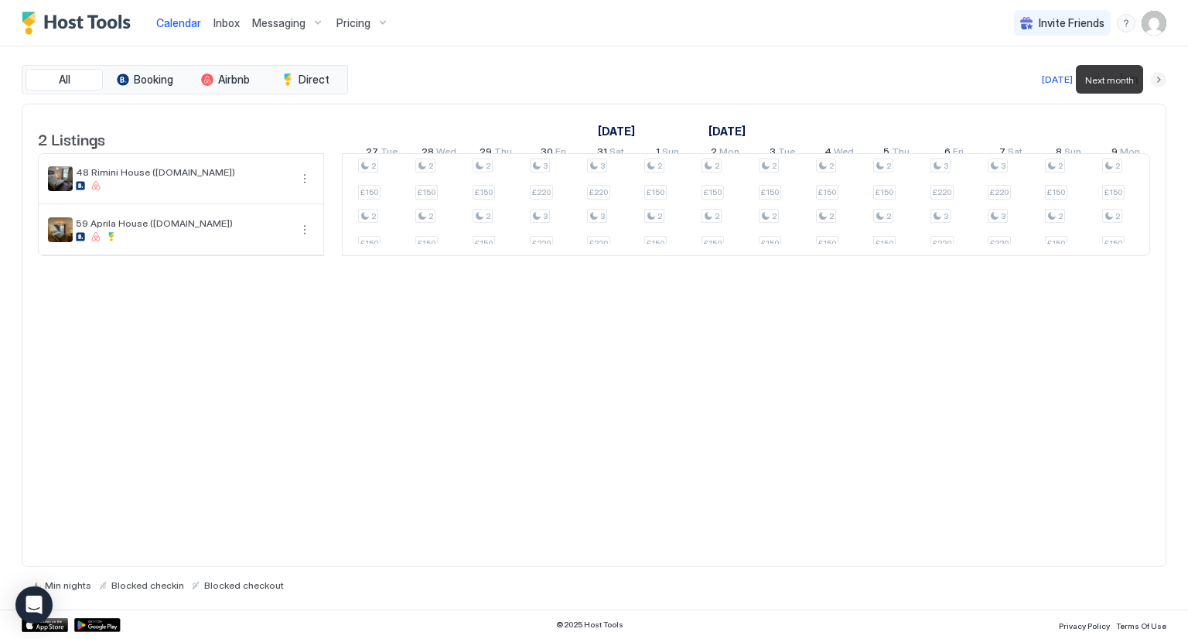
click at [1158, 81] on button "Next month" at bounding box center [1158, 79] width 15 height 15
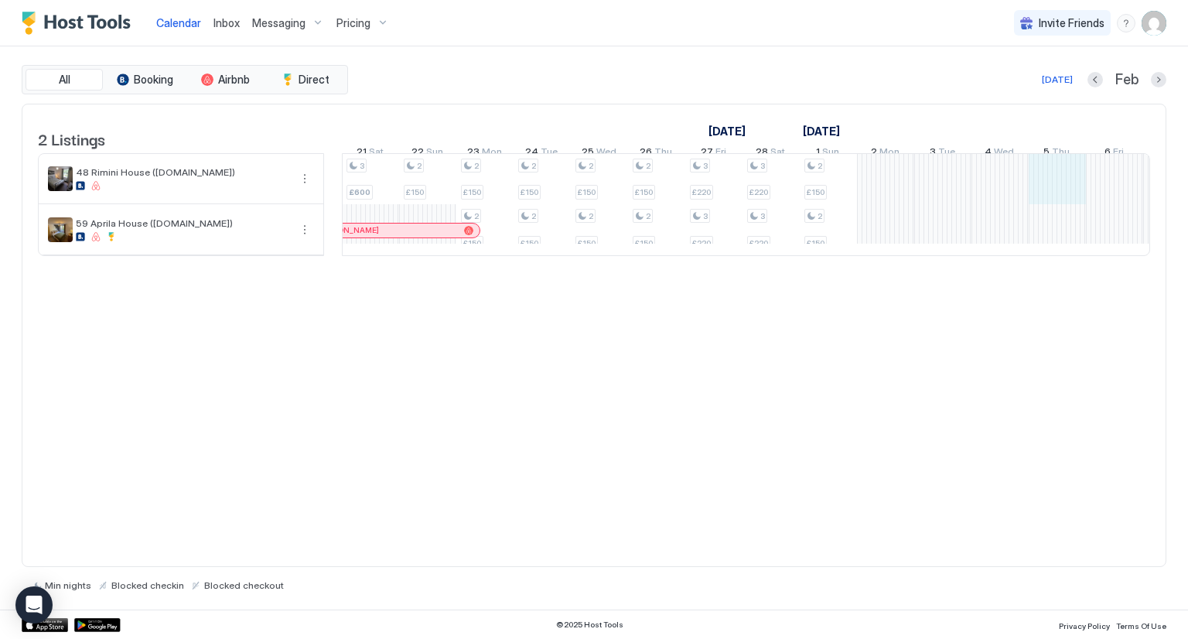
click at [1062, 195] on div "3 £220 3 £220 3 £220 3 £220 2 £150 2 £150 2 £150 2 £150 2 £150 2 £150 2 £150 2 …" at bounding box center [1028, 204] width 3090 height 101
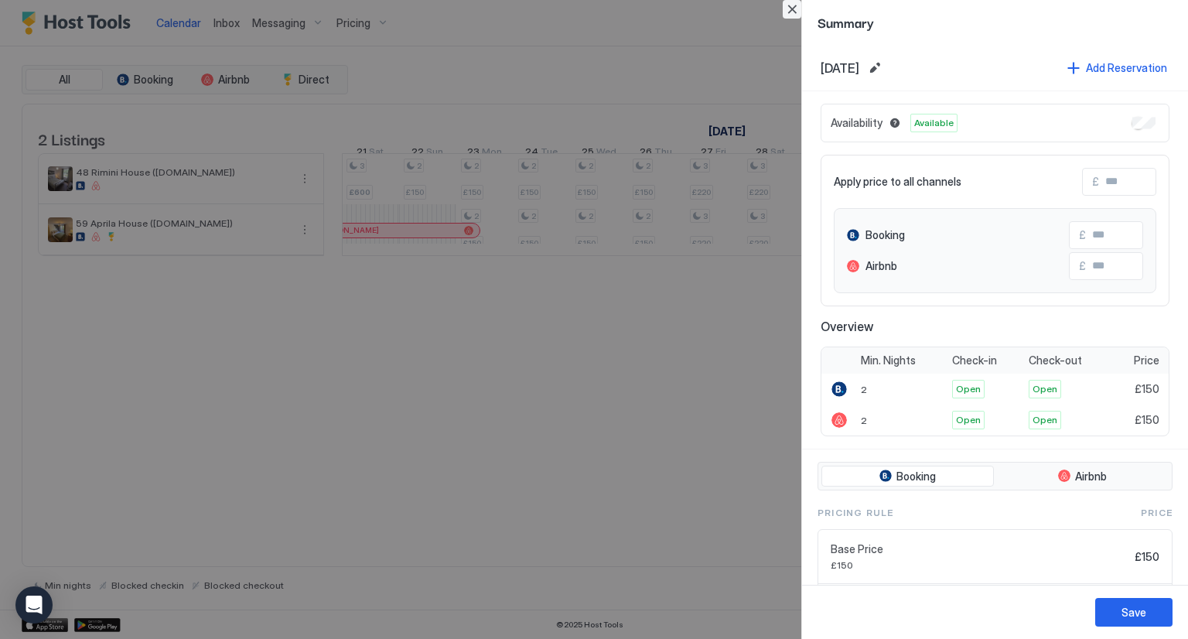
click at [792, 8] on button "Close" at bounding box center [792, 9] width 19 height 19
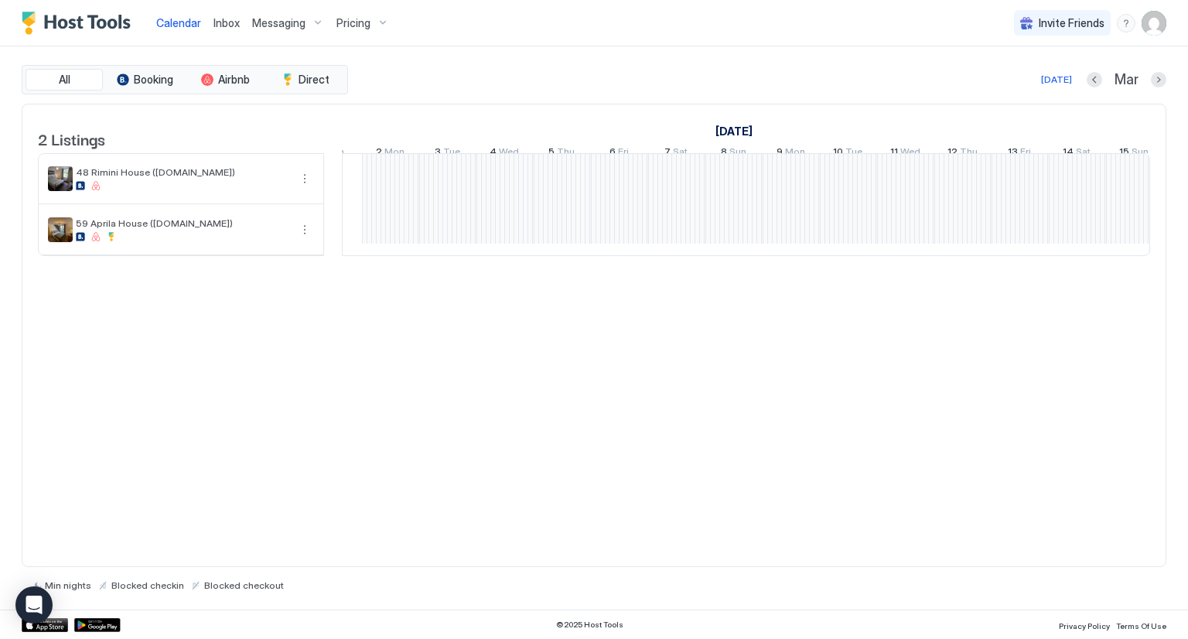
click at [1089, 178] on div "3 £220 3 £220 3 £220 3 £220 2 £150 2 £150 2 £150 2 £150 2 £150 2 £150 2 £150 2 …" at bounding box center [533, 204] width 3090 height 101
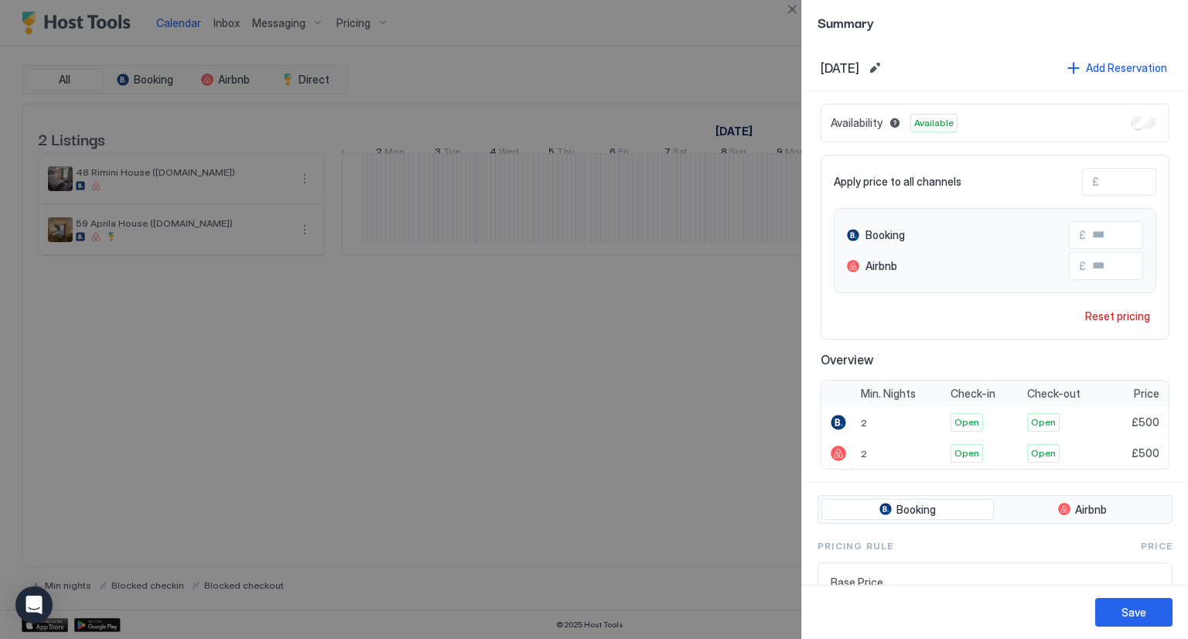
click at [674, 353] on div at bounding box center [594, 319] width 1188 height 639
click at [793, 10] on button "Close" at bounding box center [792, 9] width 19 height 19
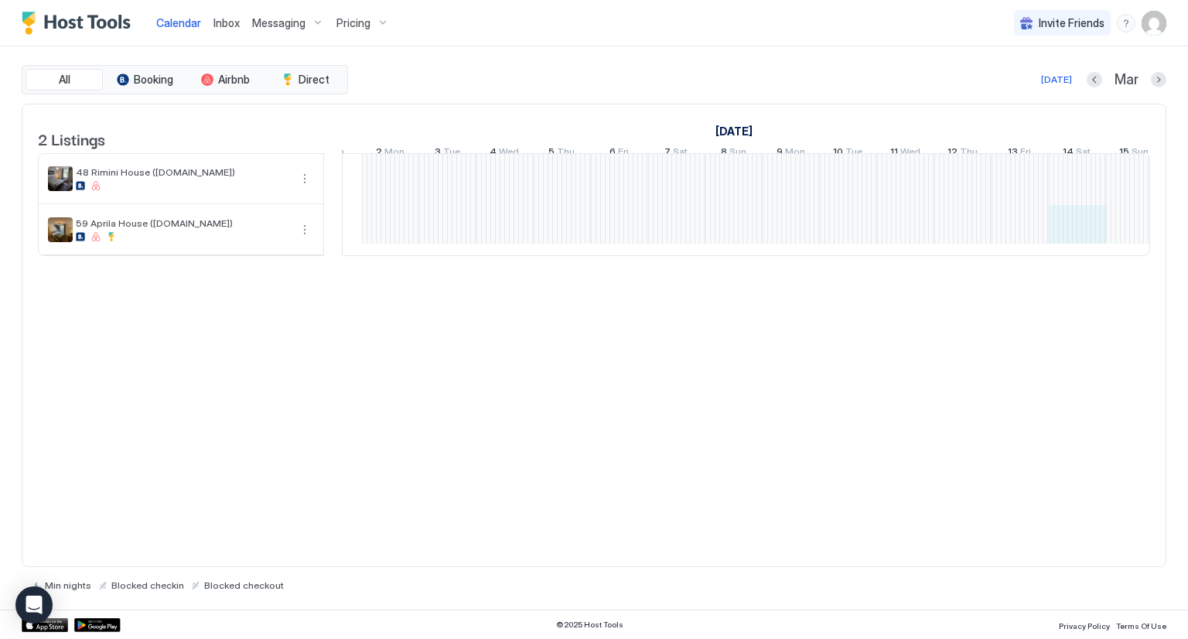
click at [1072, 229] on div "3 £220 3 £220 3 £220 3 £220 2 £150 2 £150 2 £150 2 £150 2 £150 2 £150 2 £150 2 …" at bounding box center [533, 204] width 3090 height 101
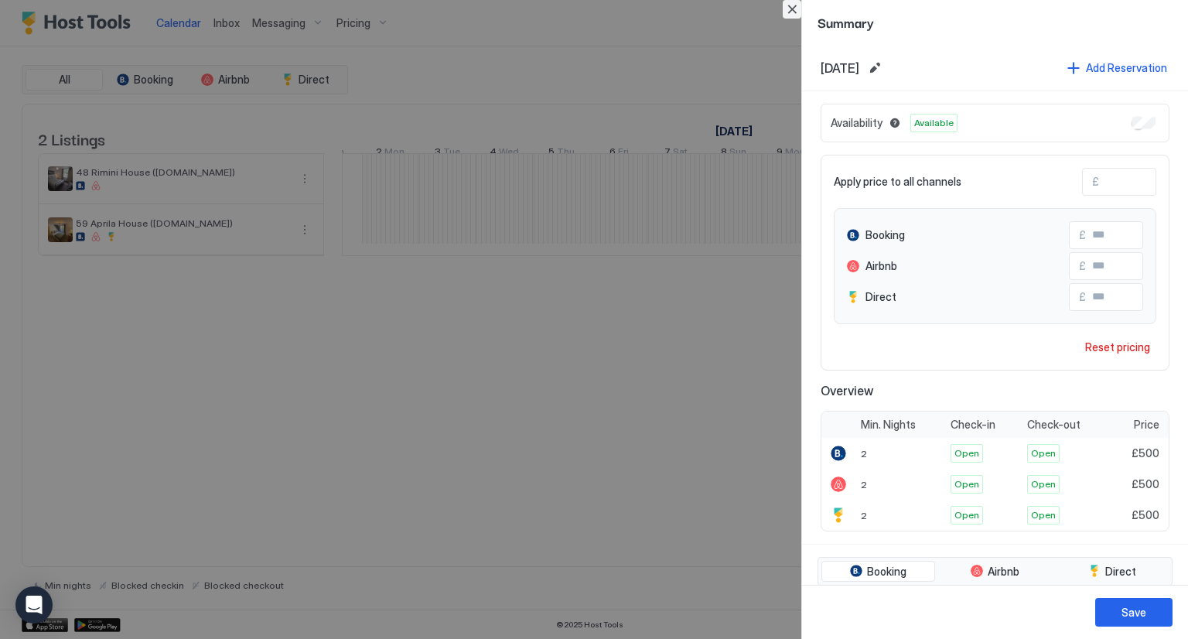
click at [786, 6] on button "Close" at bounding box center [792, 9] width 19 height 19
